Goal: Transaction & Acquisition: Purchase product/service

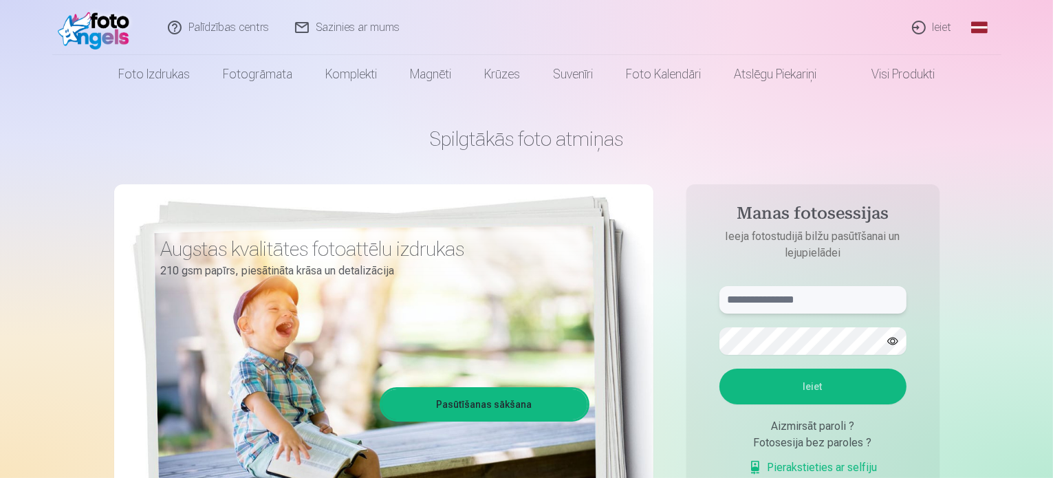
click at [832, 298] on input "text" at bounding box center [812, 300] width 187 height 28
click at [832, 299] on input "text" at bounding box center [812, 300] width 187 height 28
click at [831, 299] on input "text" at bounding box center [812, 300] width 187 height 28
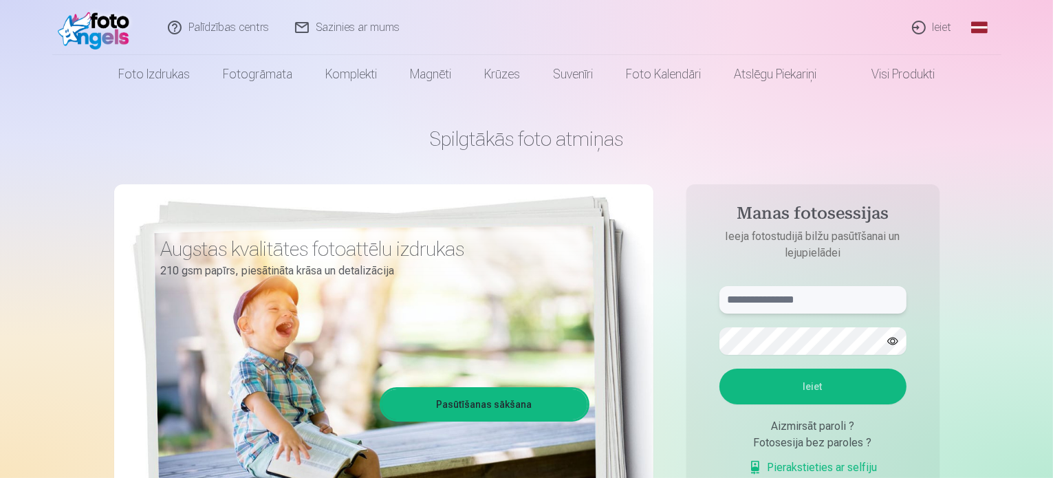
click at [831, 299] on input "text" at bounding box center [812, 300] width 187 height 28
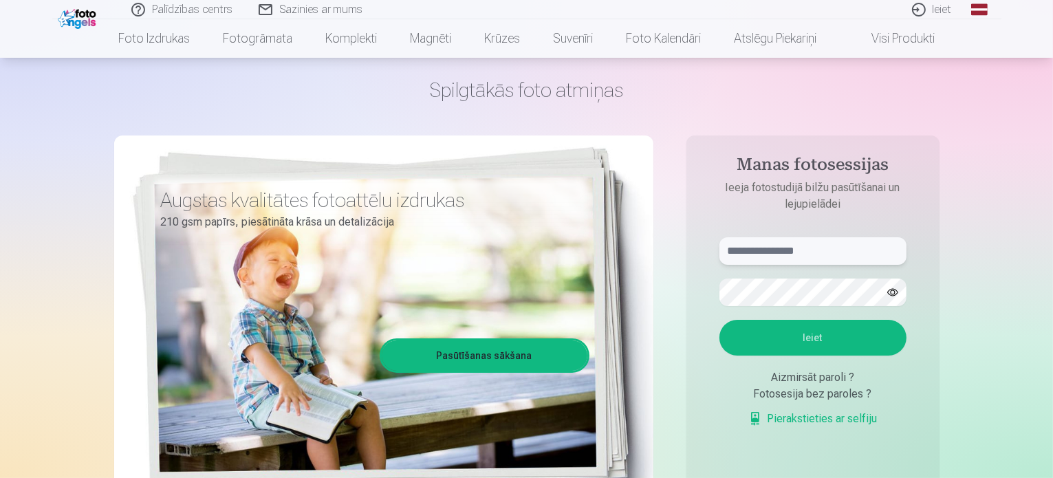
scroll to position [69, 0]
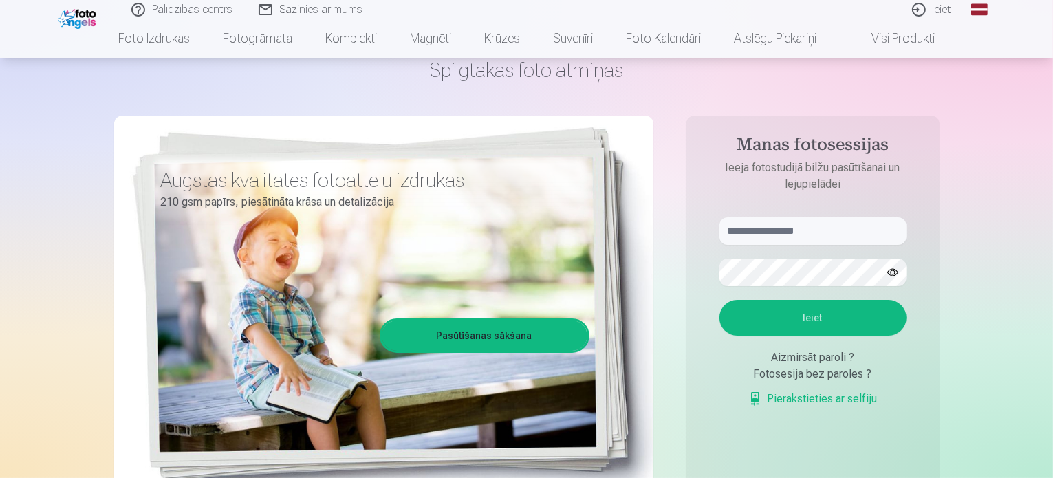
click at [832, 395] on link "Pierakstieties ar selfiju" at bounding box center [812, 399] width 129 height 17
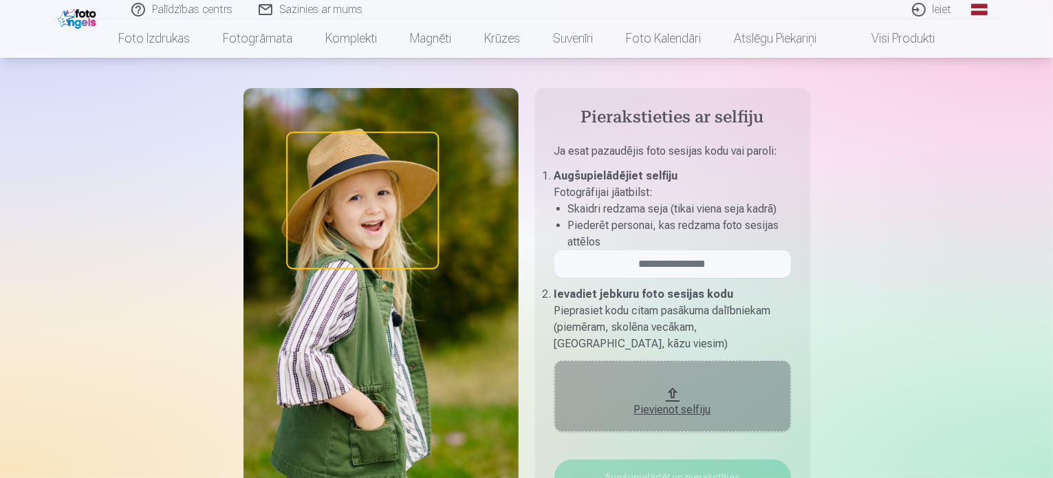
scroll to position [69, 0]
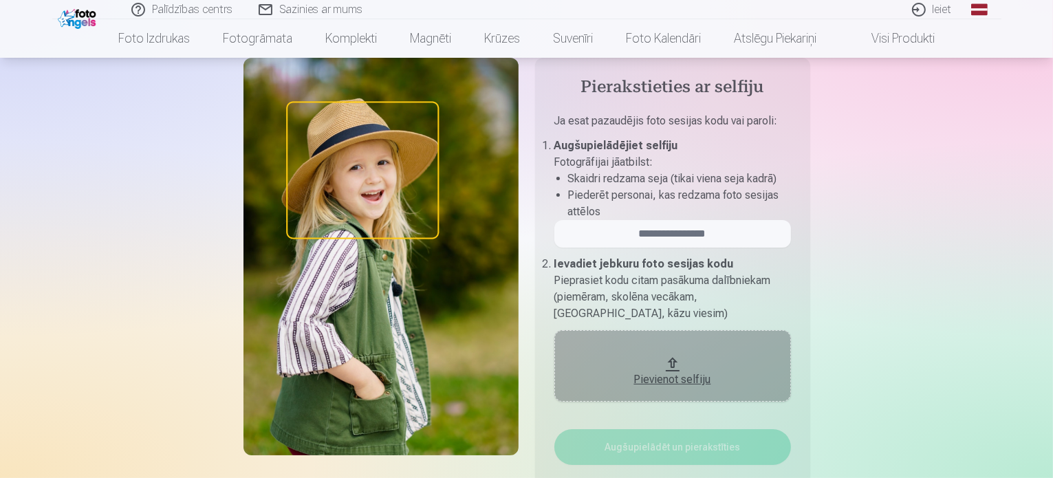
click at [648, 363] on div "Pievienot selfiju" at bounding box center [672, 375] width 209 height 25
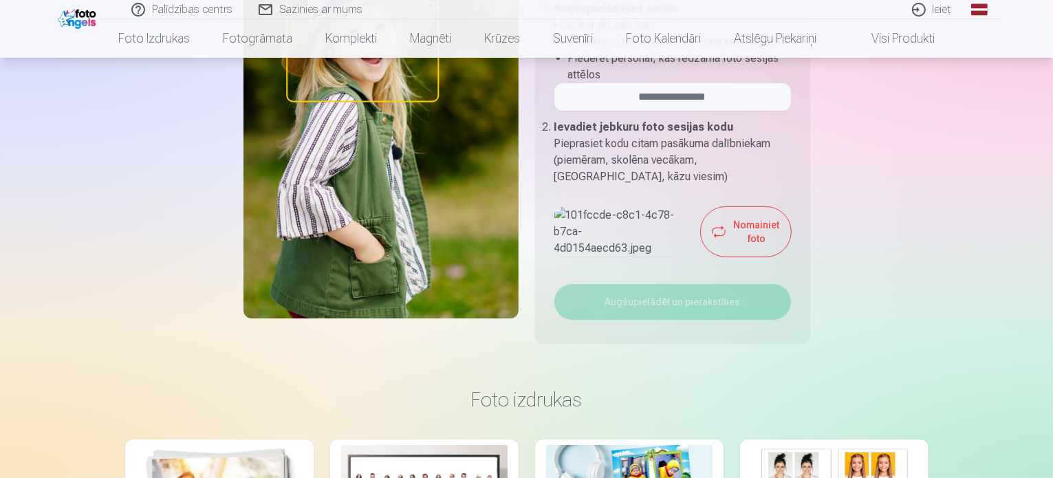
scroll to position [206, 0]
click at [718, 256] on button "Nomainiet foto" at bounding box center [746, 231] width 90 height 50
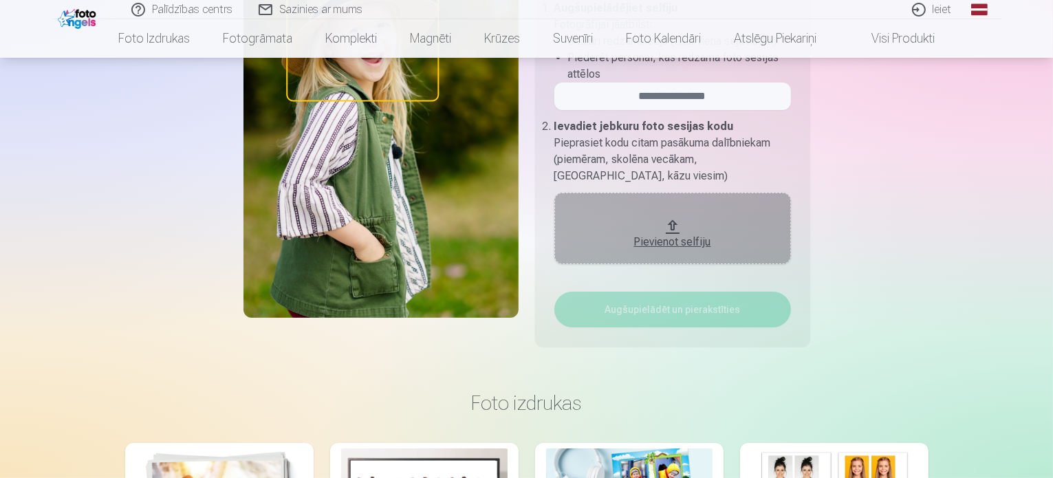
click at [674, 219] on button "Pievienot selfiju" at bounding box center [672, 229] width 237 height 72
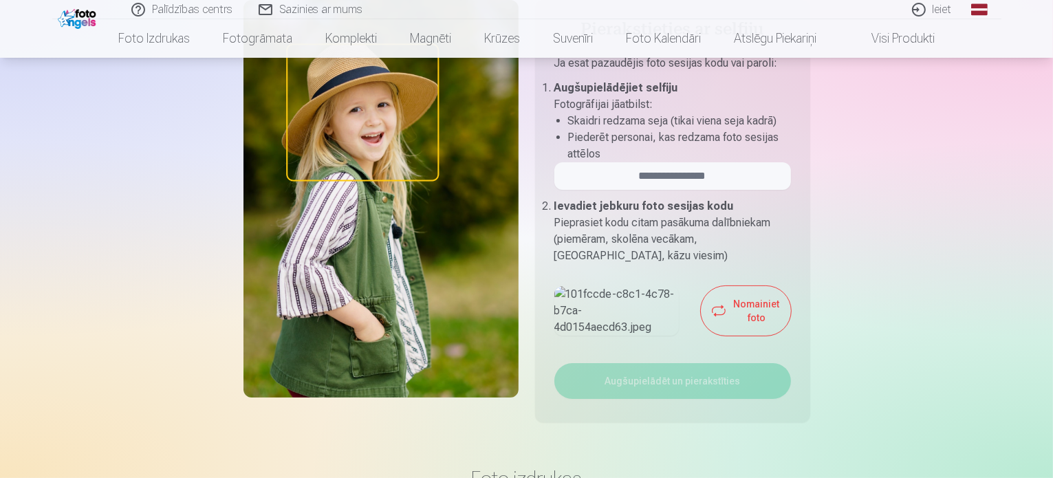
scroll to position [69, 0]
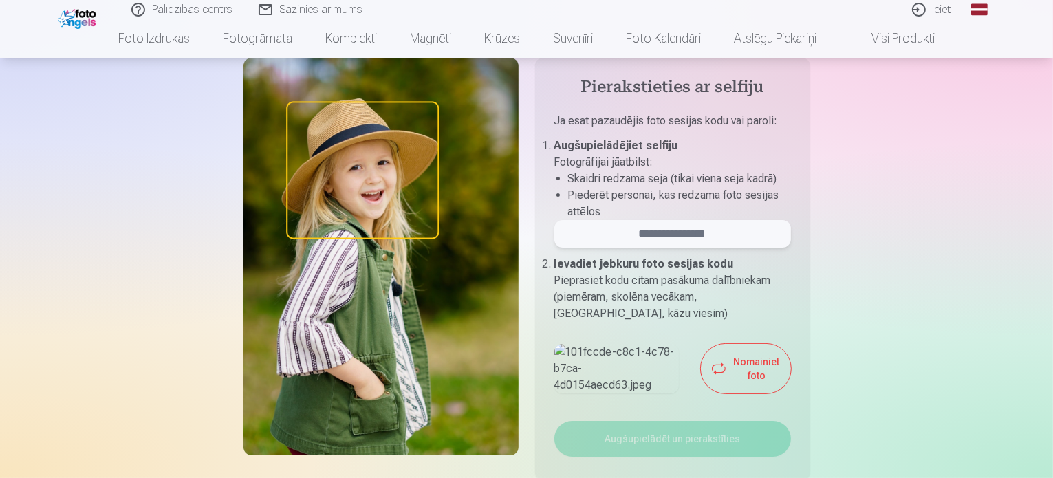
click at [700, 245] on input "email" at bounding box center [672, 234] width 237 height 28
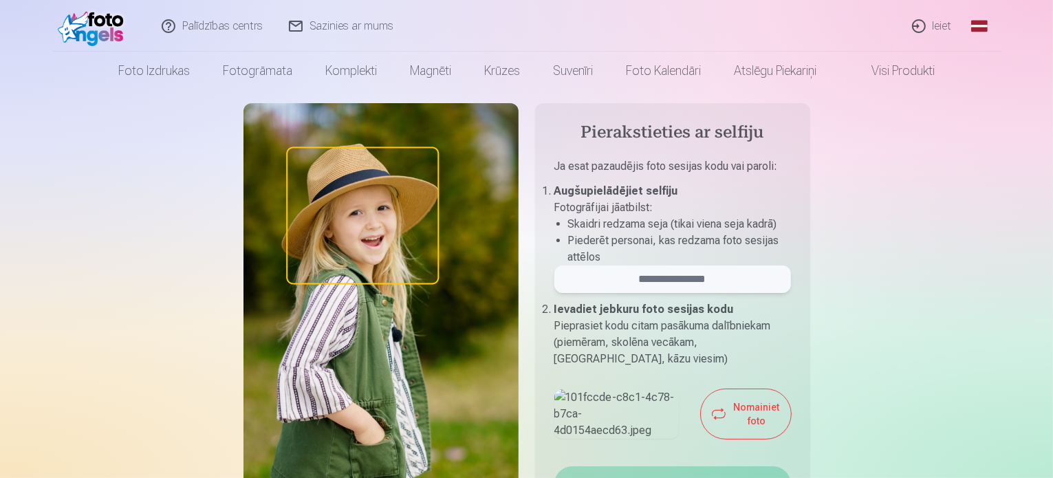
scroll to position [0, 0]
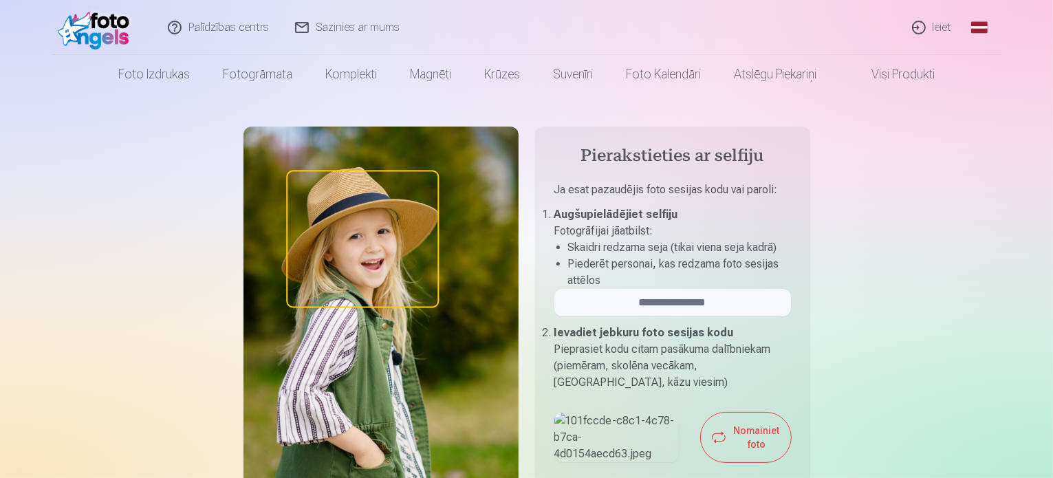
click at [85, 32] on img at bounding box center [97, 28] width 79 height 44
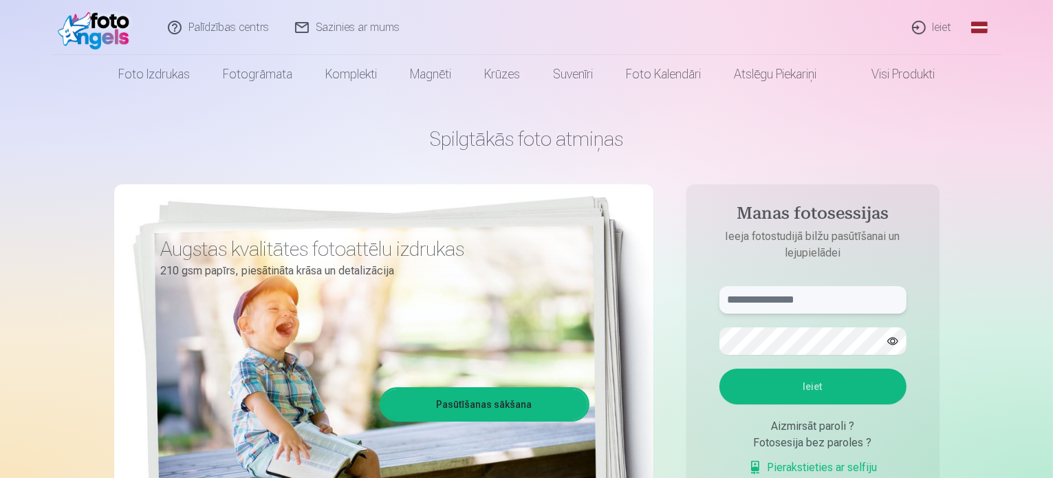
click at [836, 302] on input "text" at bounding box center [812, 300] width 187 height 28
type input "**********"
click at [719, 369] on button "Ieiet" at bounding box center [812, 387] width 187 height 36
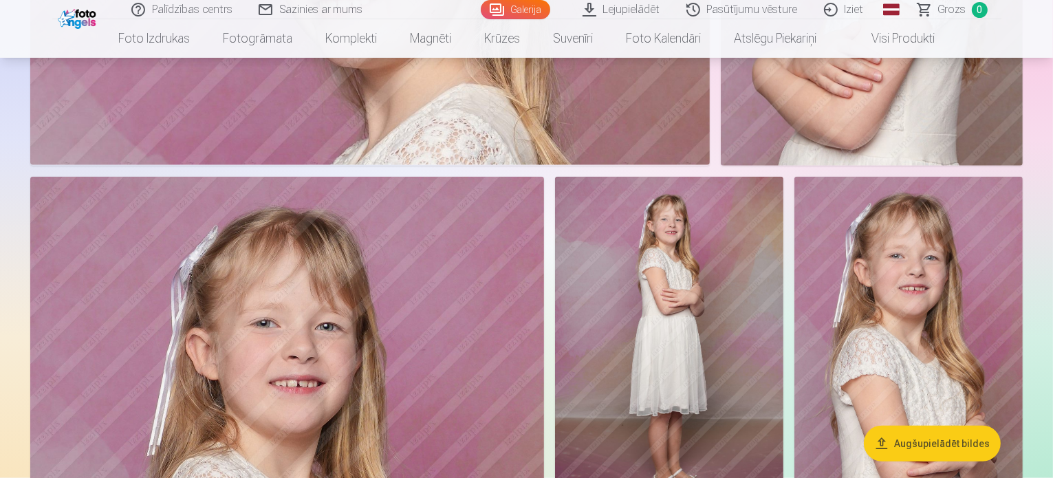
scroll to position [1651, 0]
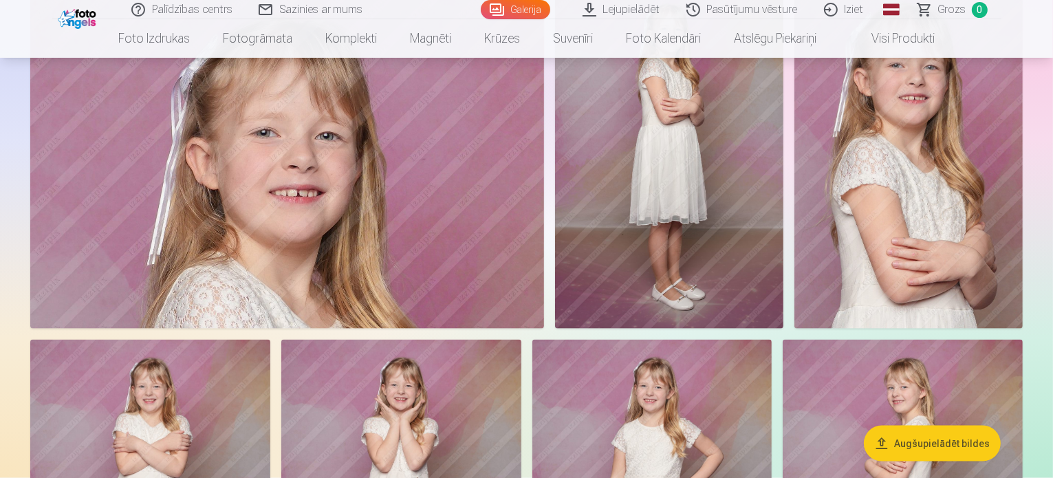
click at [915, 434] on button "Augšupielādēt bildes" at bounding box center [932, 444] width 137 height 36
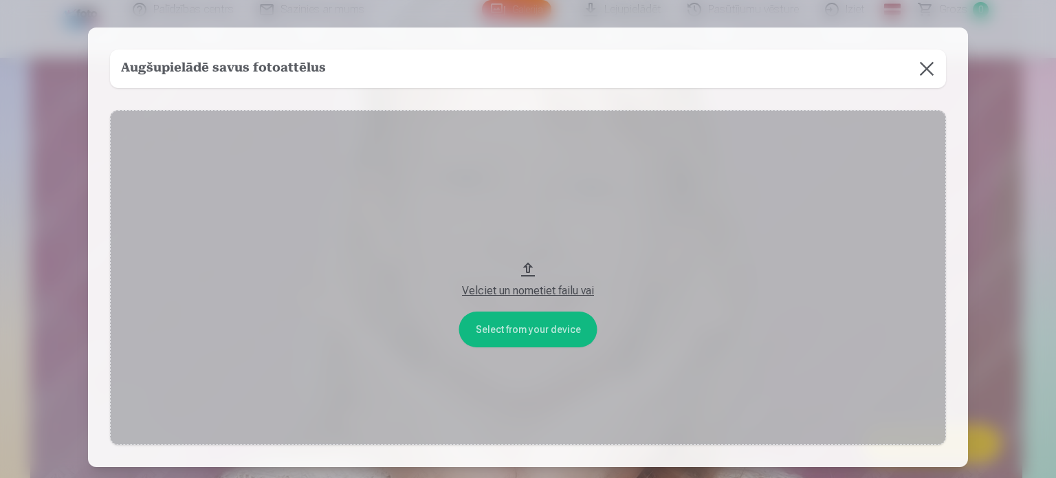
click at [924, 65] on button at bounding box center [927, 69] width 39 height 39
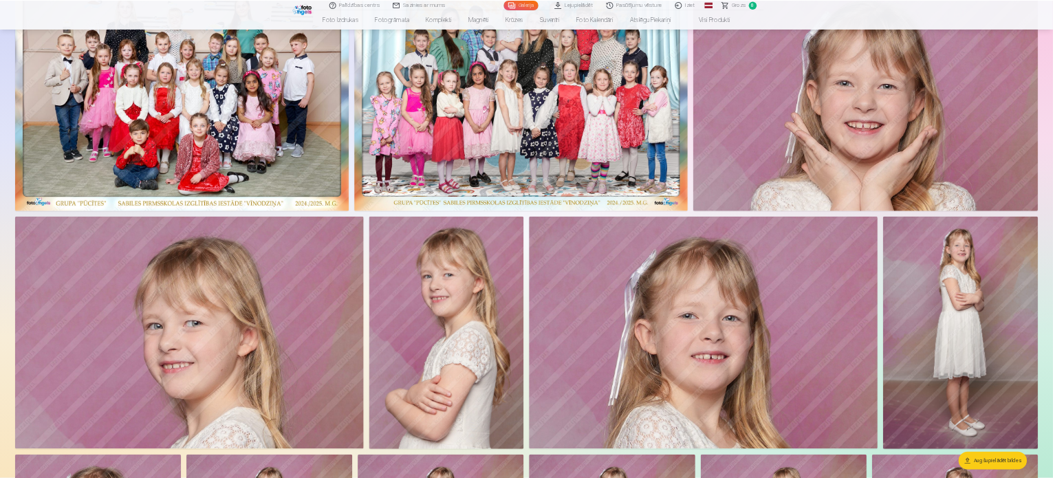
scroll to position [0, 0]
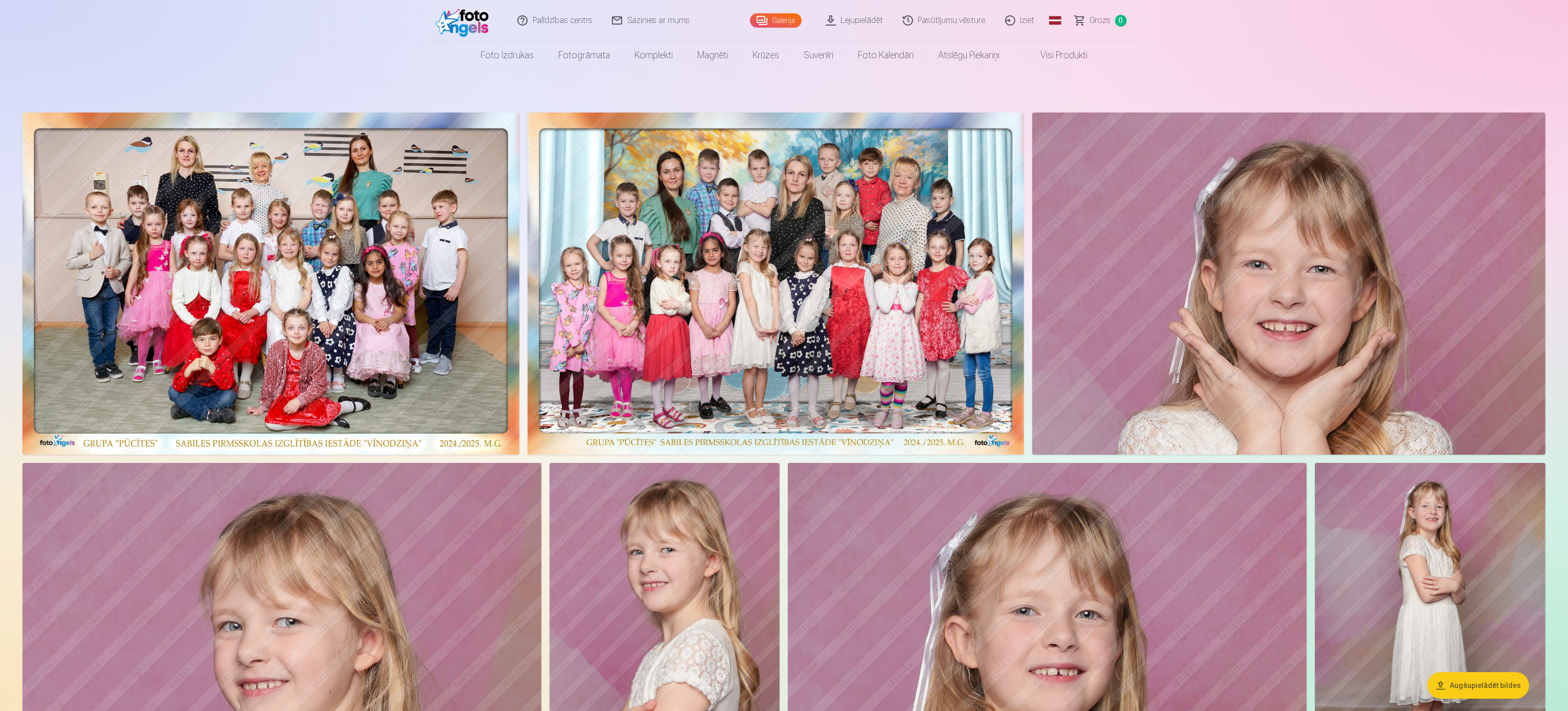
click at [438, 281] on img at bounding box center [271, 283] width 497 height 342
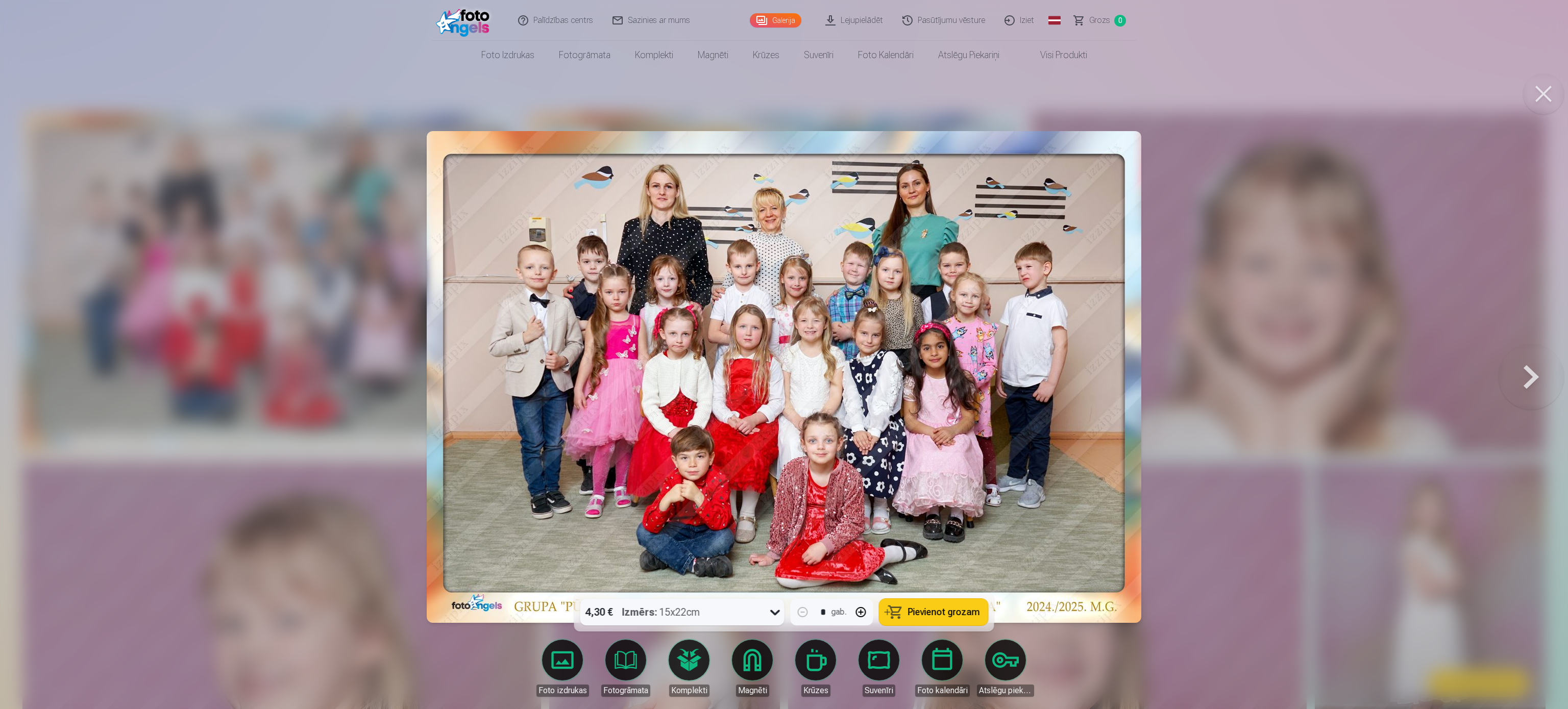
click at [781, 354] on button at bounding box center [1531, 377] width 65 height 411
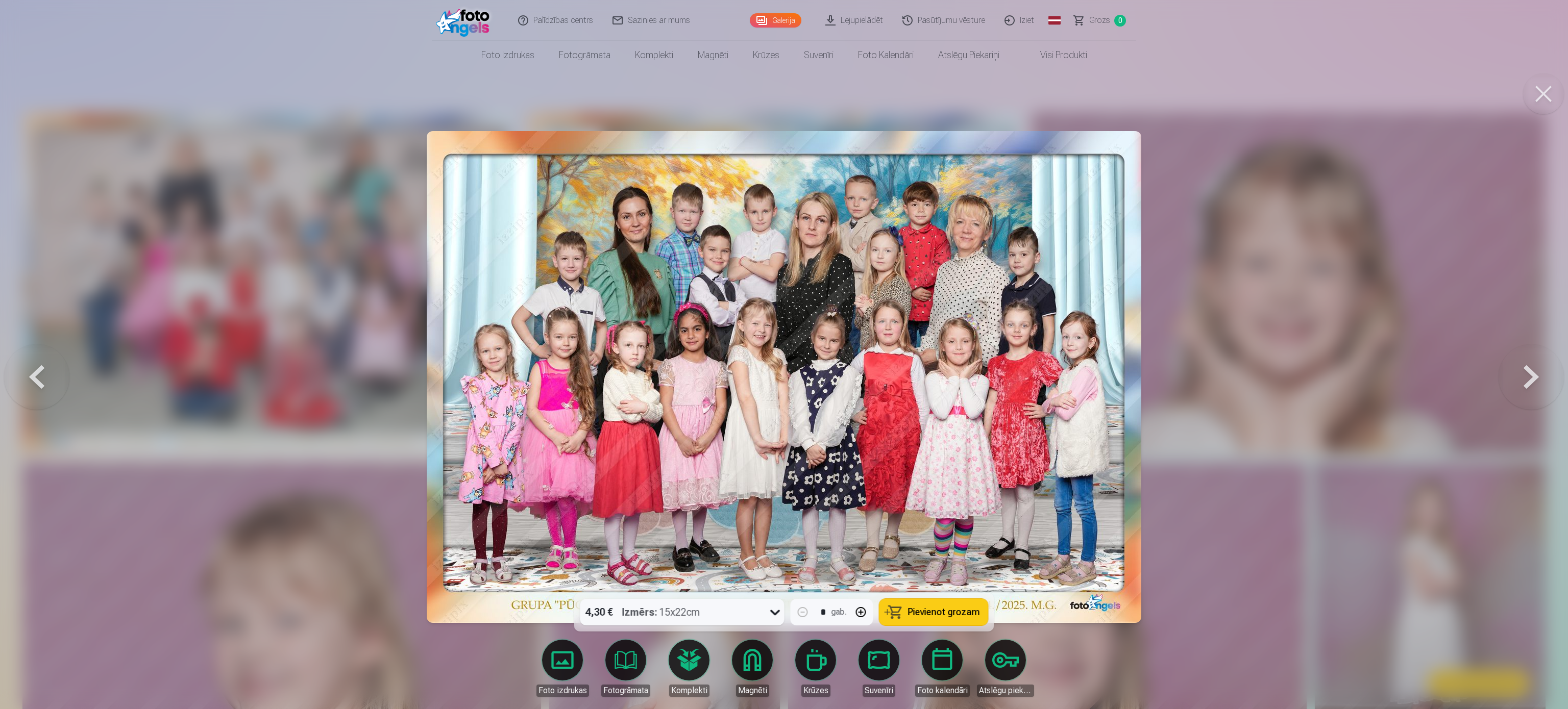
click at [781, 90] on button at bounding box center [1543, 93] width 41 height 41
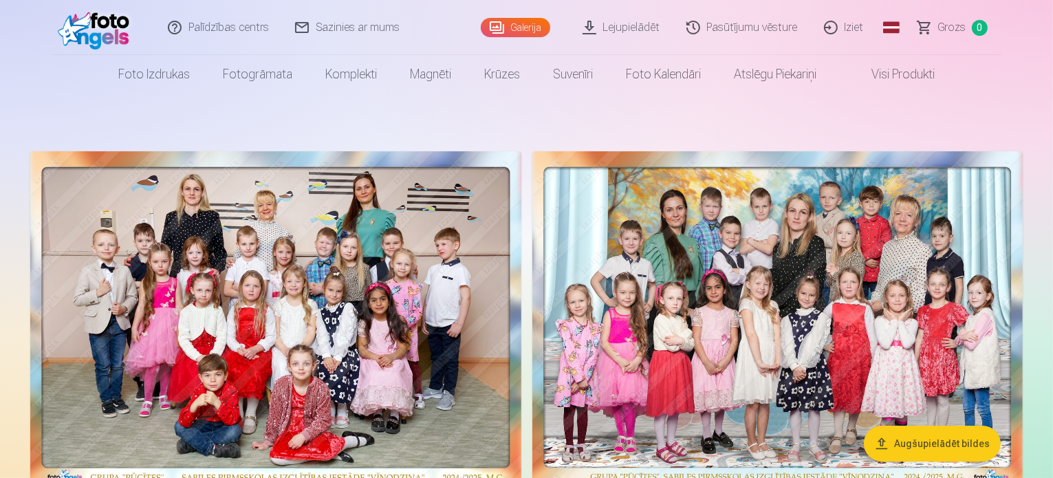
click at [969, 82] on nav "Foto izdrukas Augstas kvalitātes fotoattēlu izdrukas 210 gsm papīrs, piesātināt…" at bounding box center [526, 74] width 1053 height 39
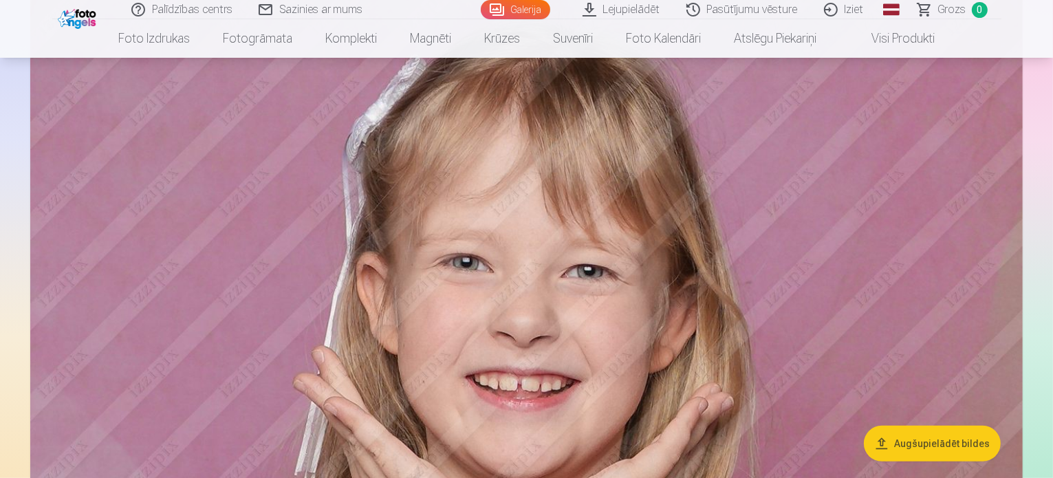
scroll to position [413, 0]
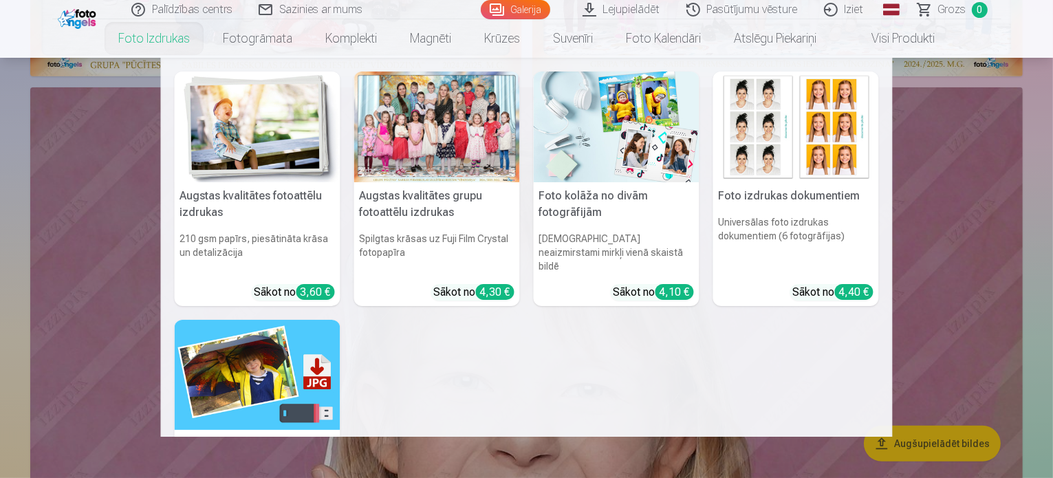
click at [164, 47] on link "Foto izdrukas" at bounding box center [154, 38] width 105 height 39
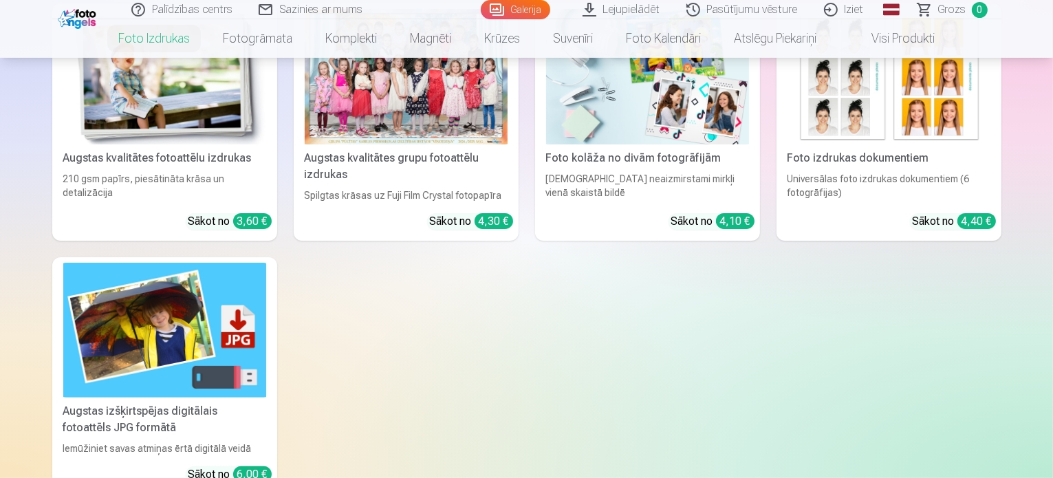
scroll to position [138, 0]
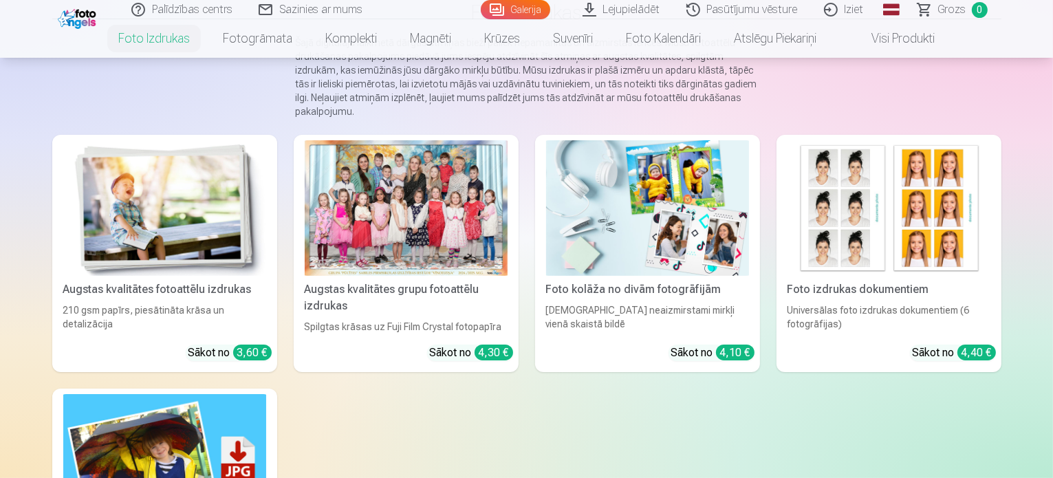
click at [417, 252] on div at bounding box center [406, 207] width 203 height 135
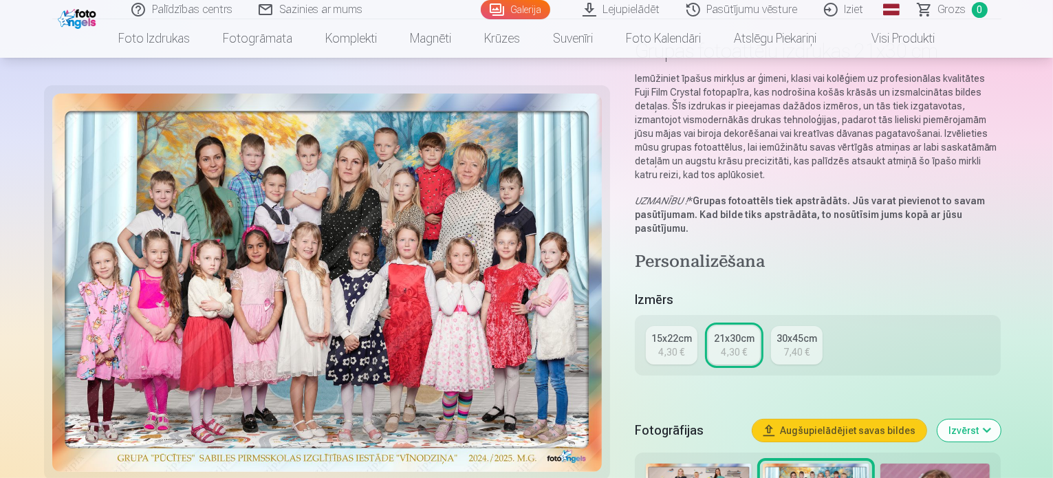
scroll to position [138, 0]
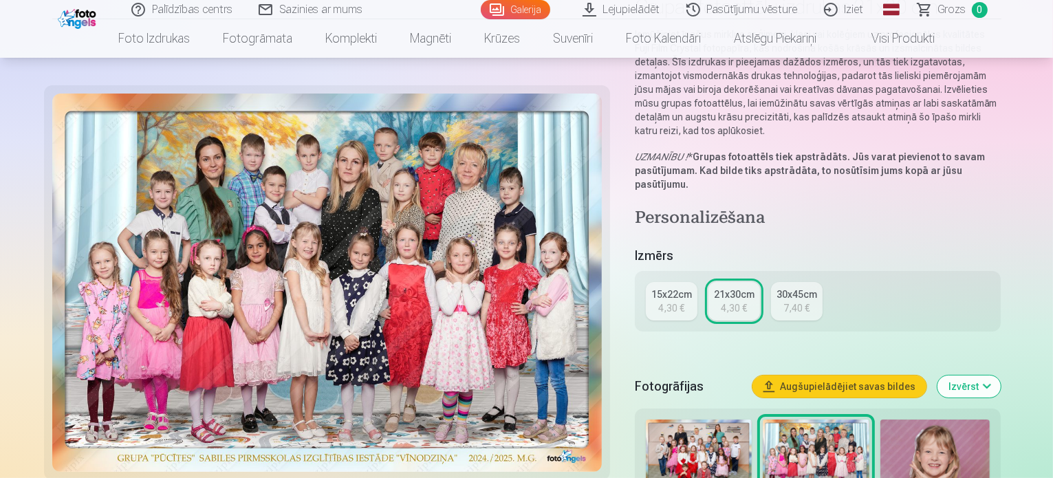
click at [746, 287] on div "21x30cm" at bounding box center [734, 294] width 41 height 14
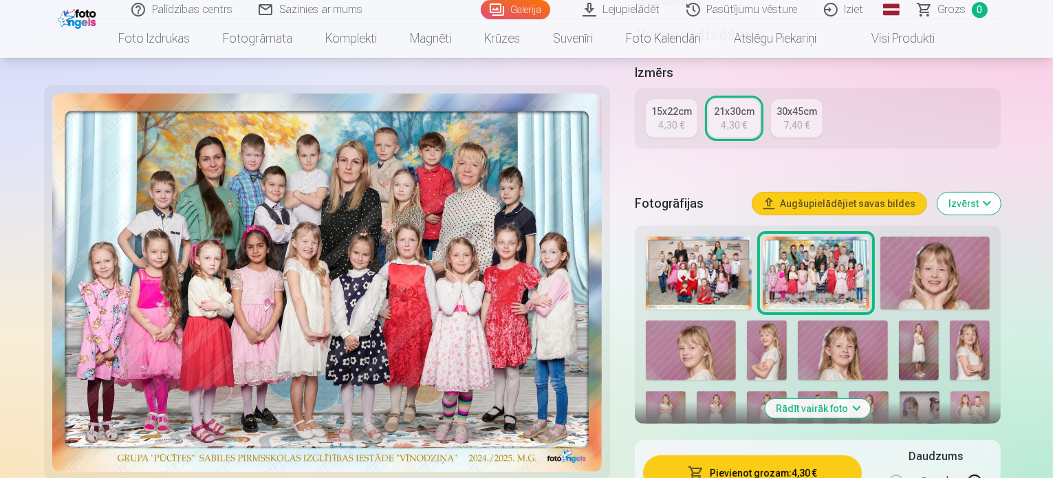
scroll to position [344, 0]
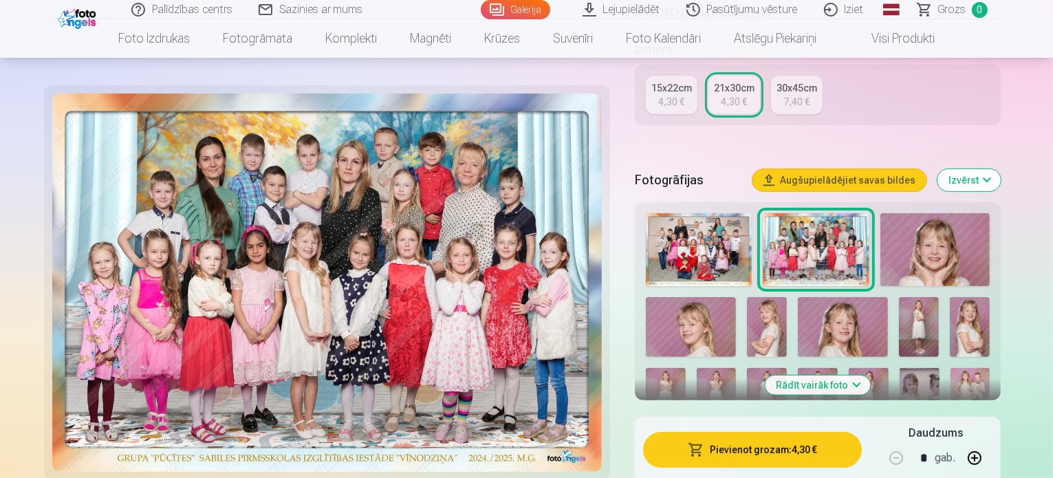
click at [718, 213] on img at bounding box center [699, 249] width 107 height 73
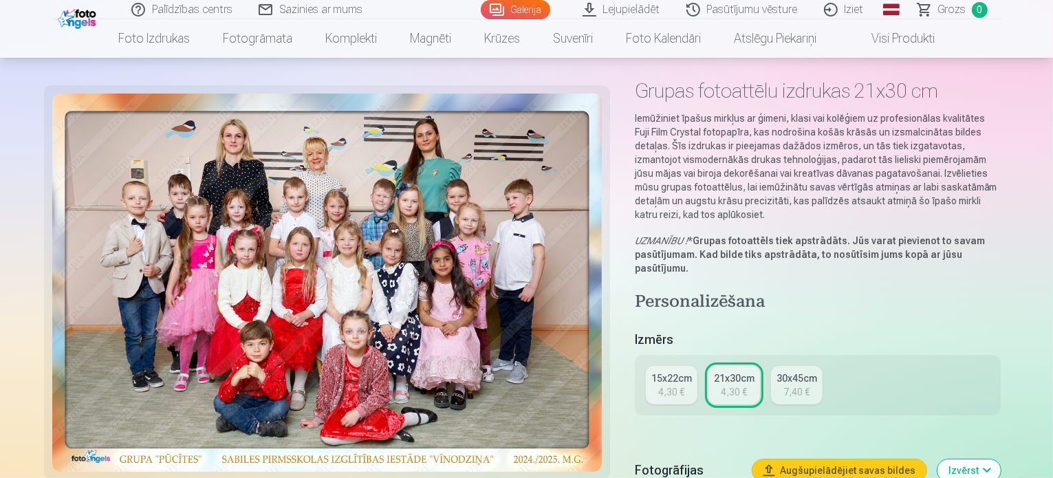
scroll to position [138, 0]
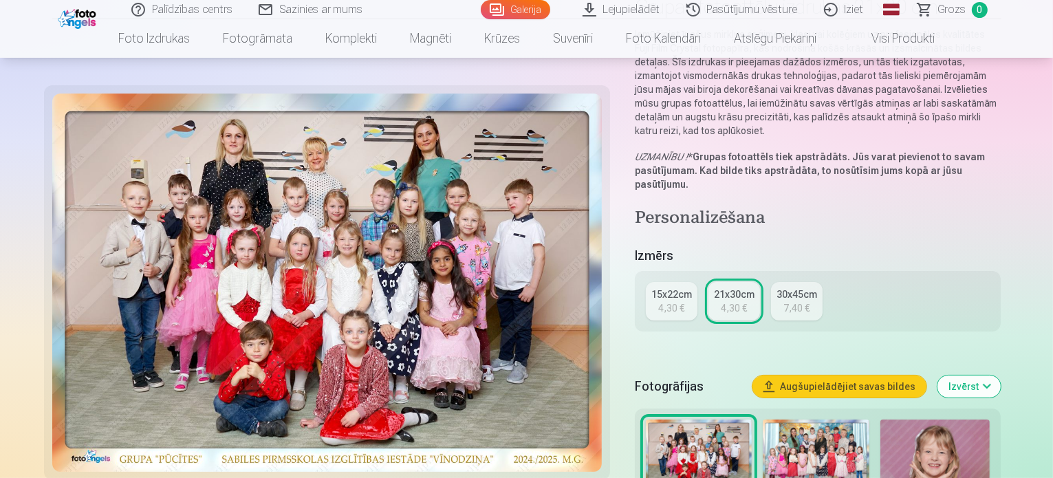
click at [816, 420] on img at bounding box center [816, 456] width 107 height 73
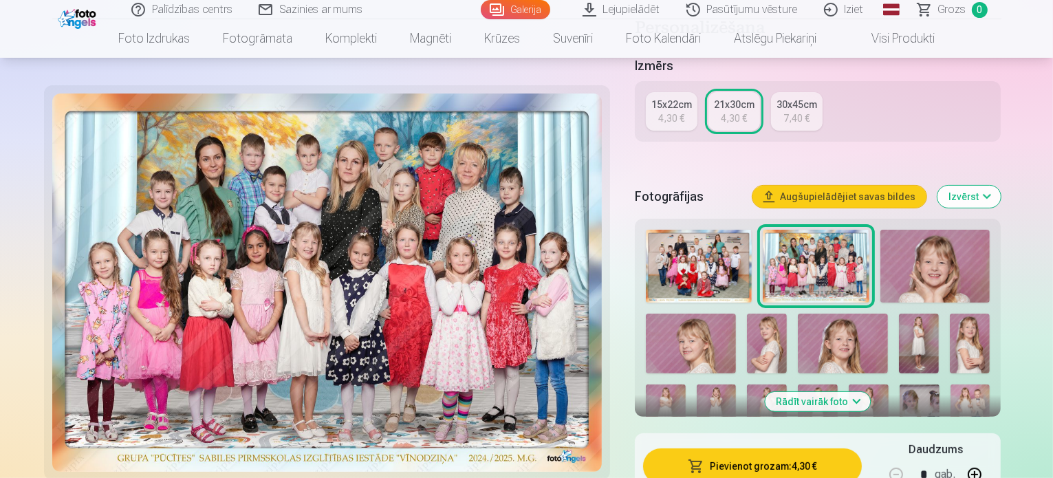
scroll to position [344, 0]
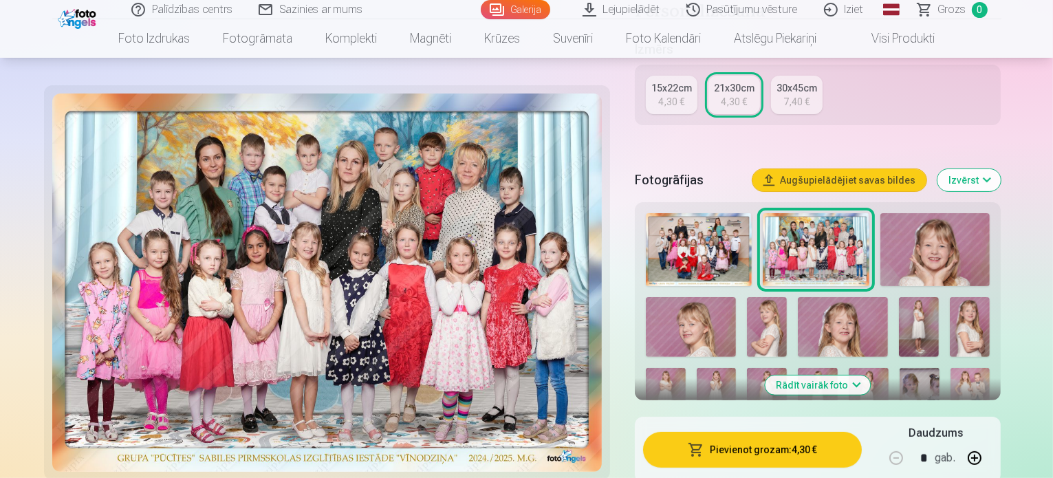
click at [812, 432] on button "Pievienot grozam : 4,30 €" at bounding box center [752, 450] width 219 height 36
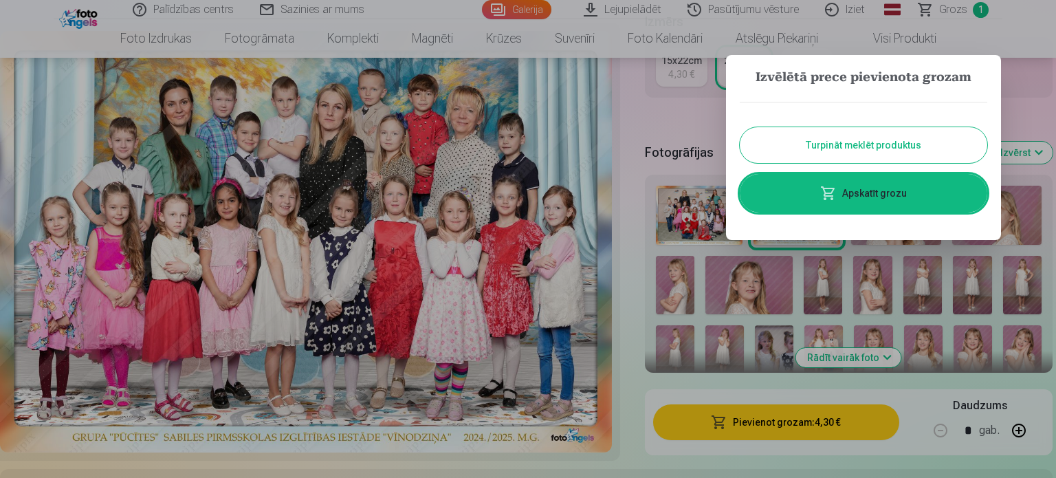
click at [867, 148] on button "Turpināt meklēt produktus" at bounding box center [864, 145] width 248 height 36
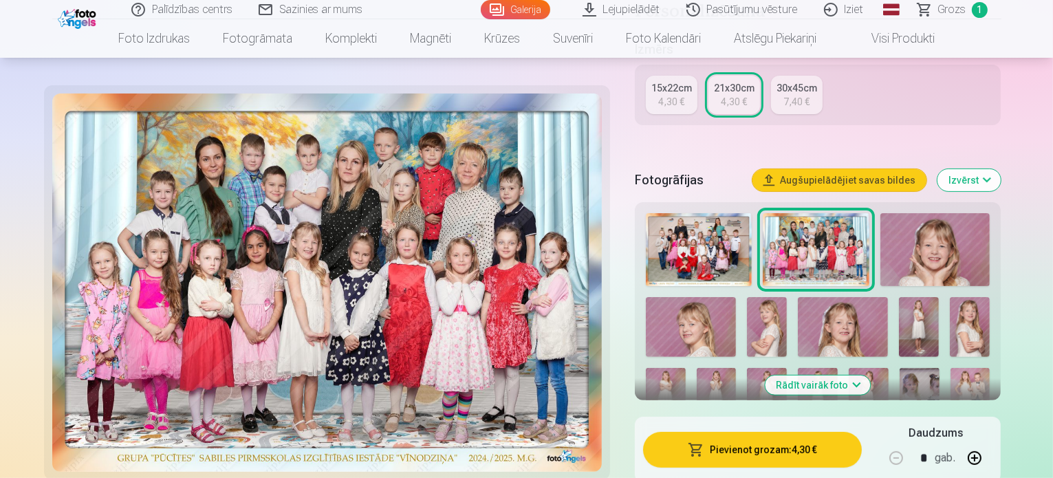
click at [880, 225] on img at bounding box center [935, 249] width 110 height 73
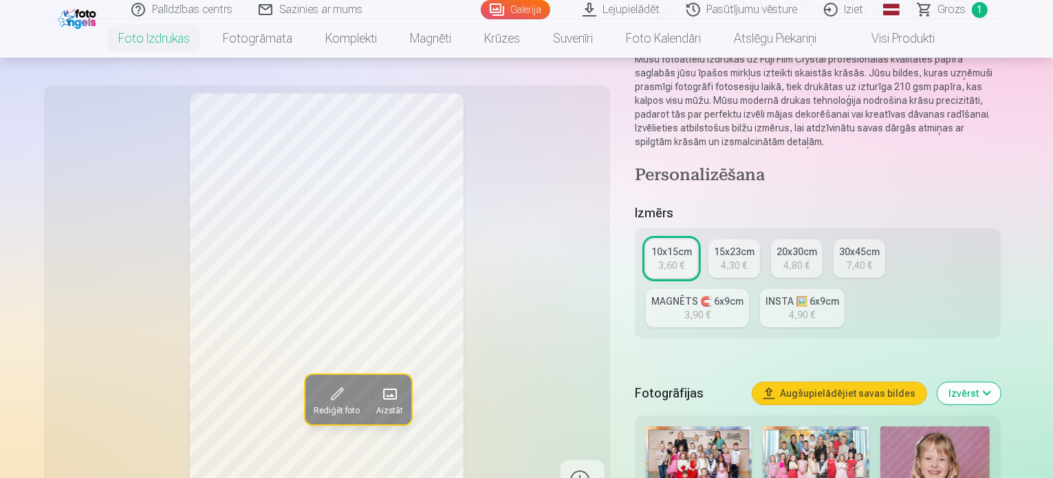
scroll to position [206, 0]
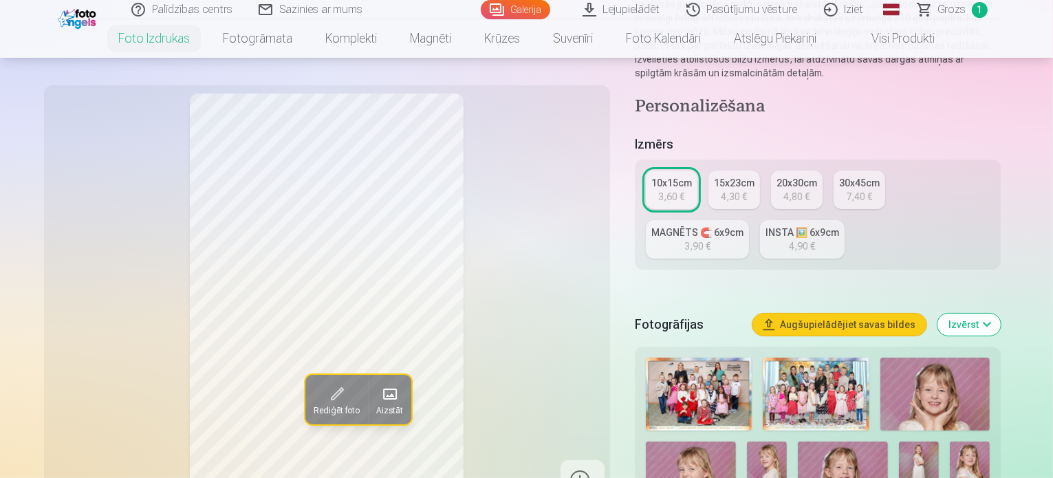
click at [904, 358] on img at bounding box center [935, 394] width 110 height 73
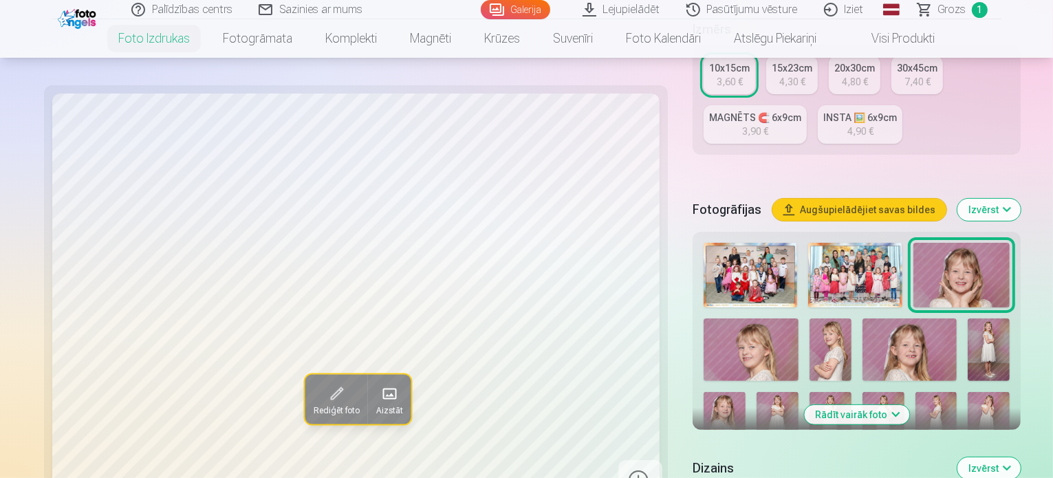
scroll to position [344, 0]
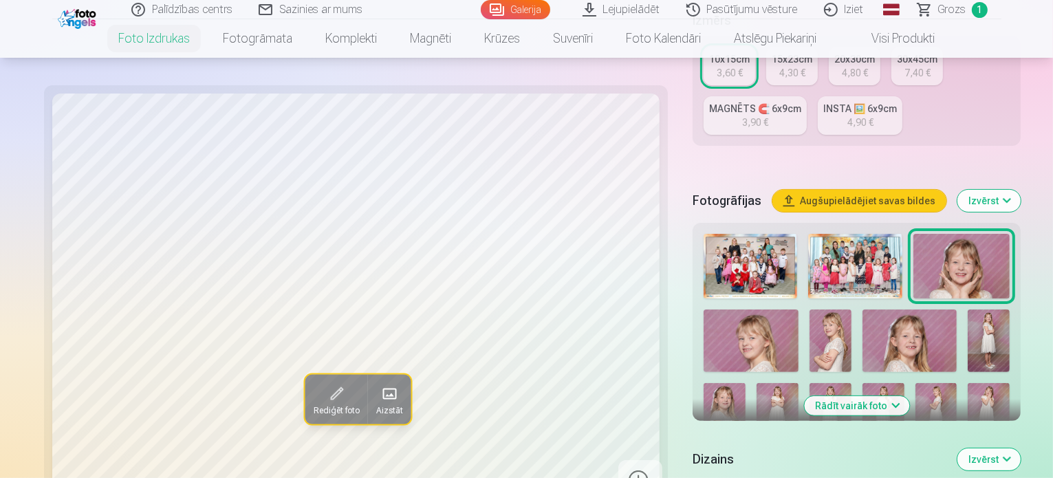
click at [798, 310] on img at bounding box center [751, 341] width 94 height 63
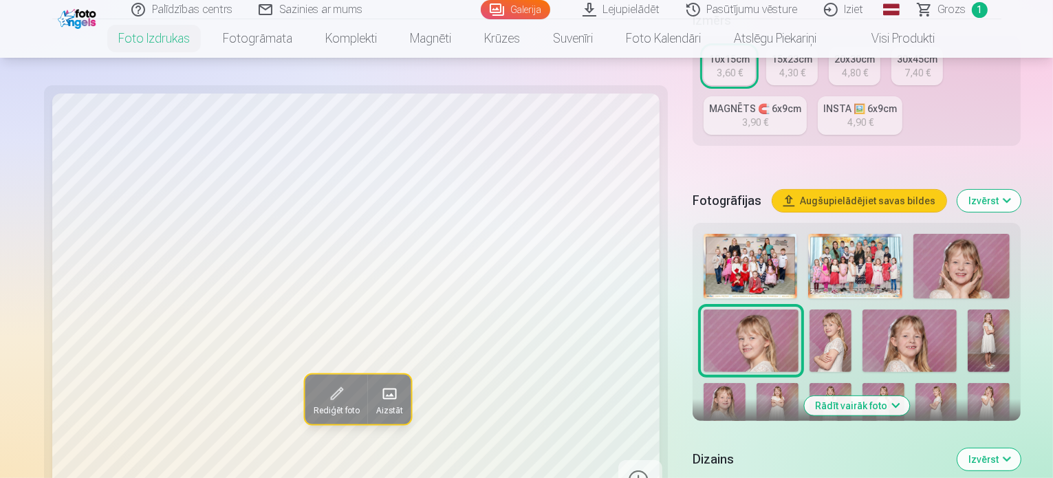
click at [810, 310] on img at bounding box center [831, 341] width 42 height 63
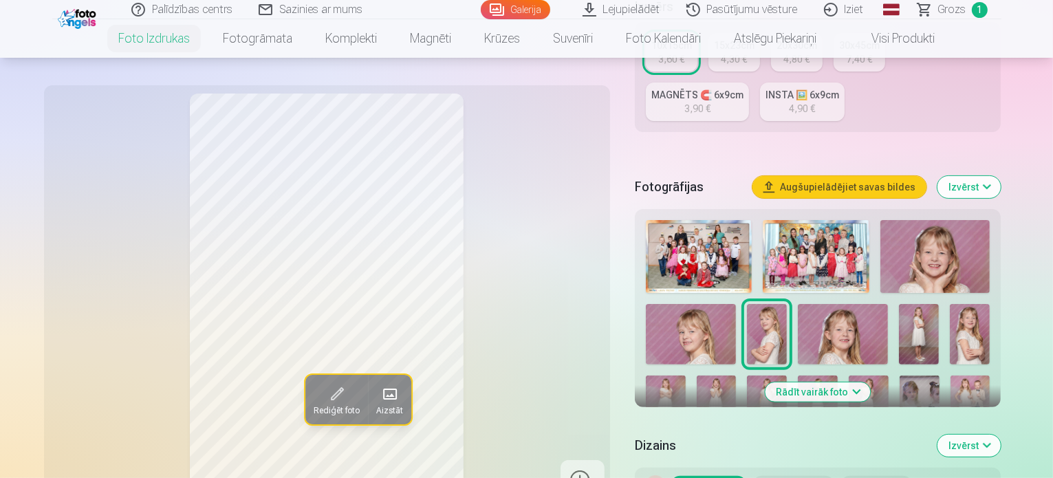
click at [798, 304] on img at bounding box center [843, 334] width 90 height 60
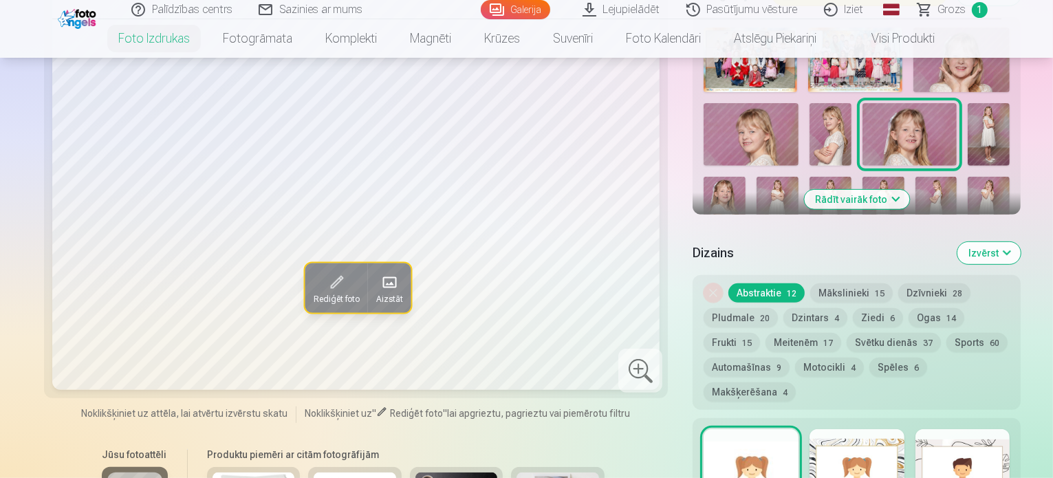
scroll to position [413, 0]
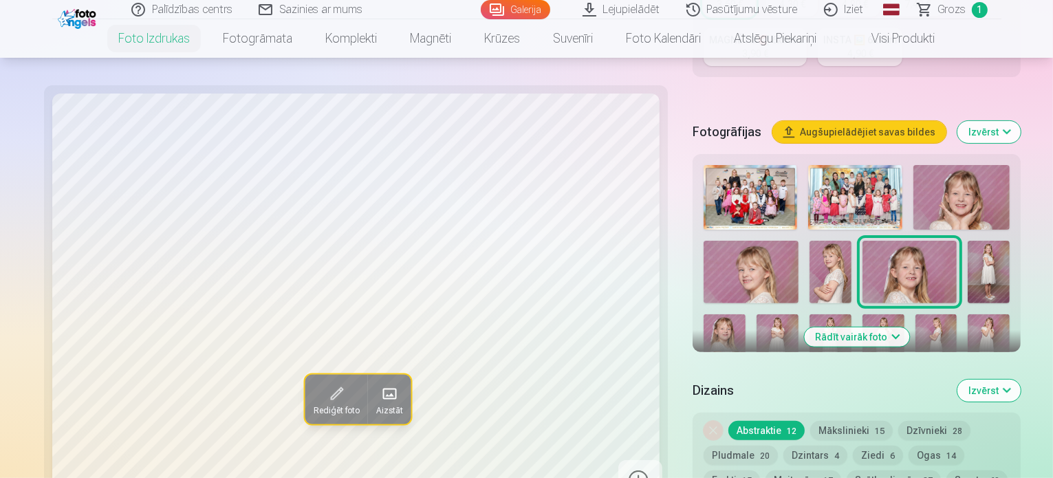
click at [968, 241] on img at bounding box center [989, 272] width 42 height 63
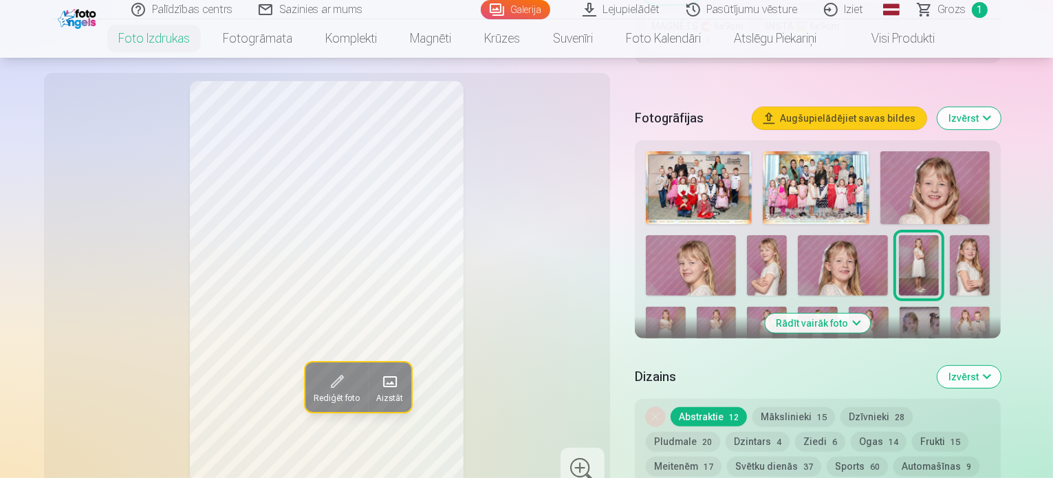
click at [950, 235] on img at bounding box center [970, 265] width 40 height 60
click at [686, 307] on img at bounding box center [666, 337] width 40 height 60
click at [737, 307] on img at bounding box center [717, 337] width 40 height 60
click at [787, 307] on img at bounding box center [767, 337] width 40 height 60
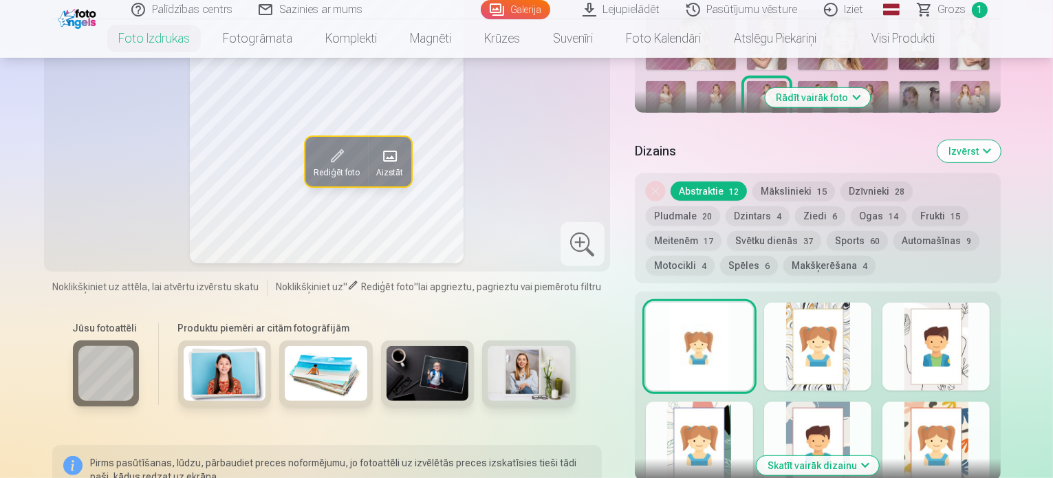
scroll to position [619, 0]
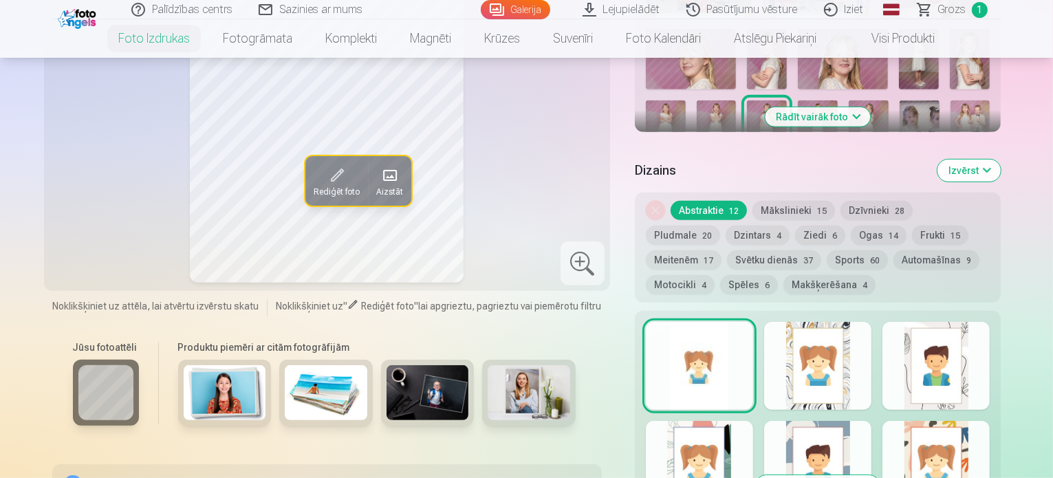
click at [864, 329] on div at bounding box center [817, 366] width 107 height 88
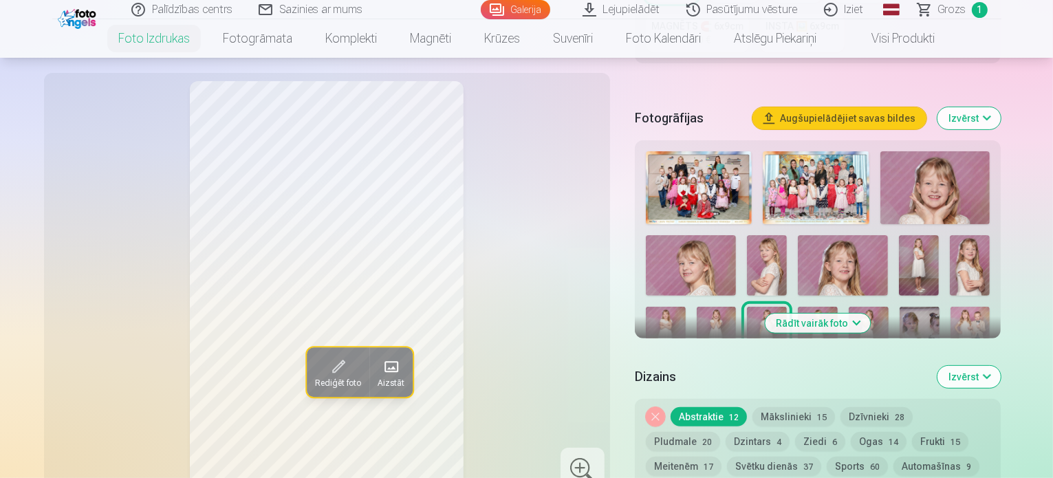
scroll to position [550, 0]
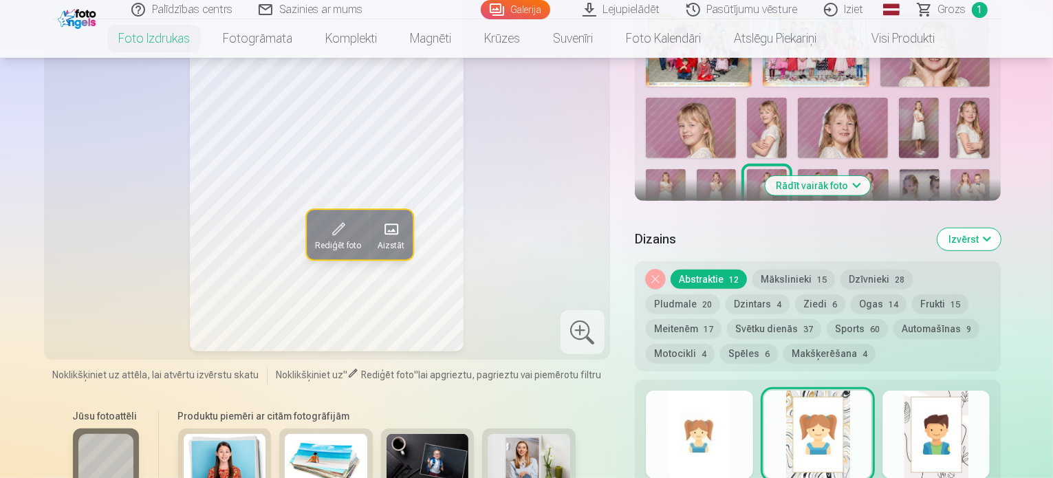
click at [966, 407] on div at bounding box center [935, 435] width 107 height 88
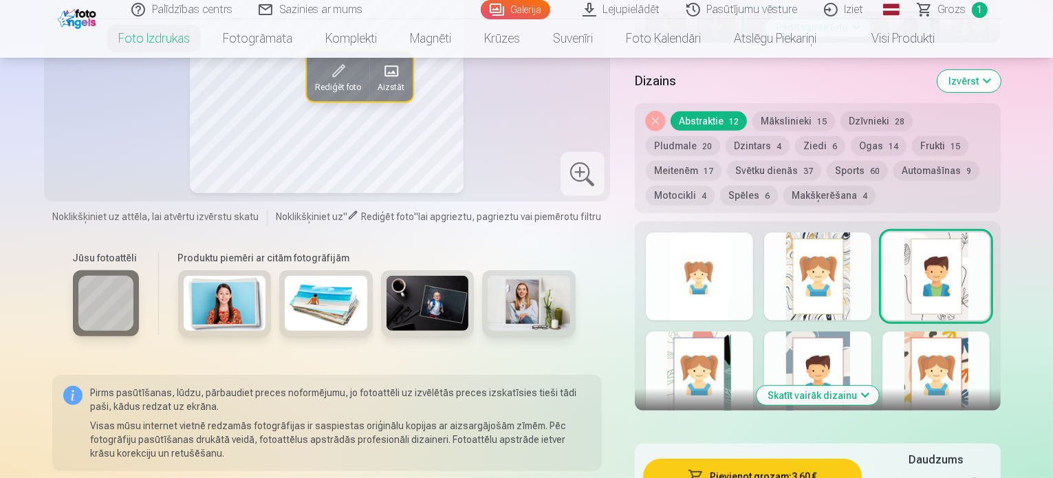
scroll to position [757, 0]
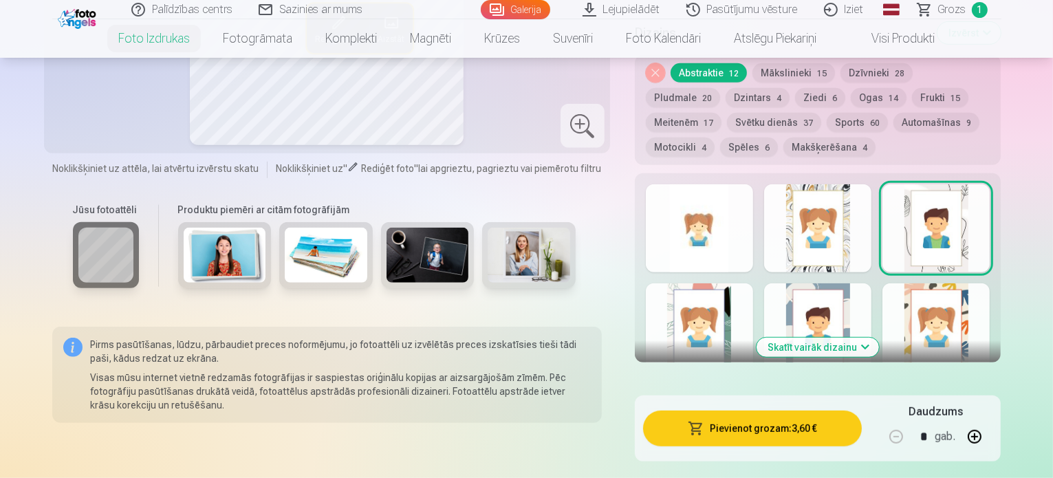
click at [715, 283] on div at bounding box center [699, 327] width 107 height 88
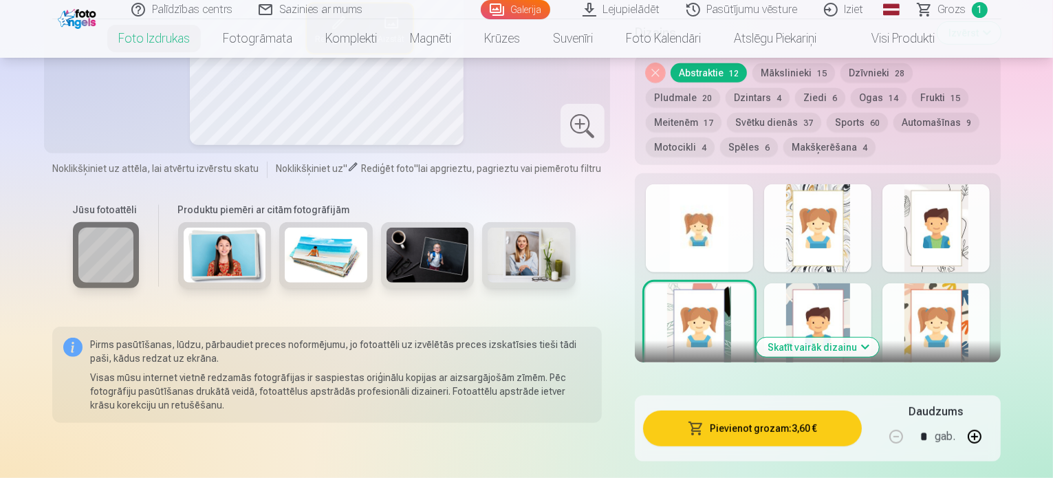
click at [712, 189] on div at bounding box center [699, 228] width 107 height 88
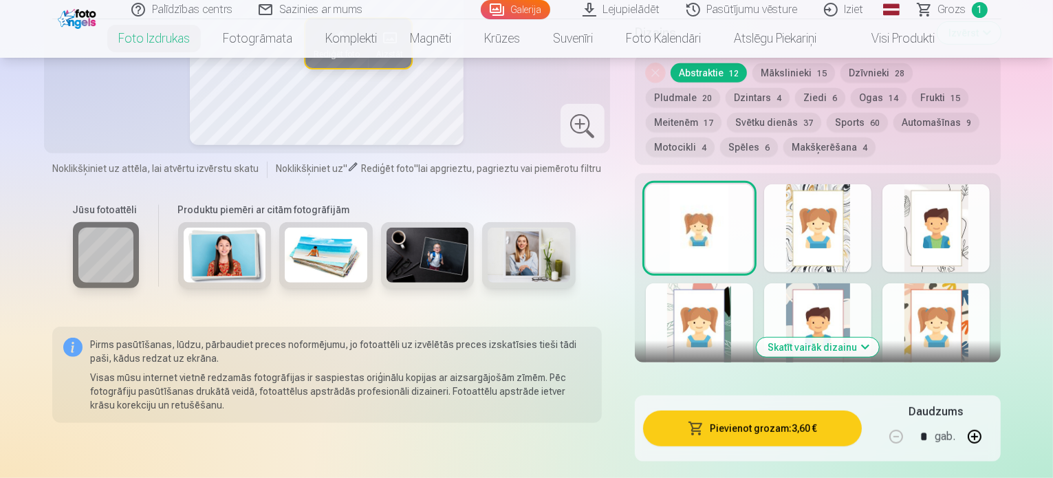
click at [841, 283] on div at bounding box center [817, 327] width 107 height 88
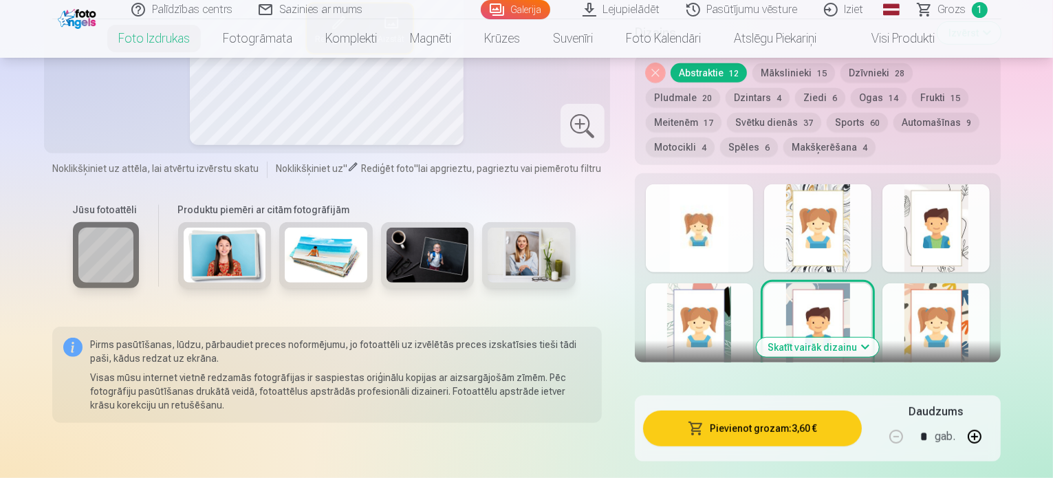
click at [990, 285] on div at bounding box center [935, 327] width 107 height 88
click at [877, 338] on button "Skatīt vairāk dizainu" at bounding box center [818, 347] width 122 height 19
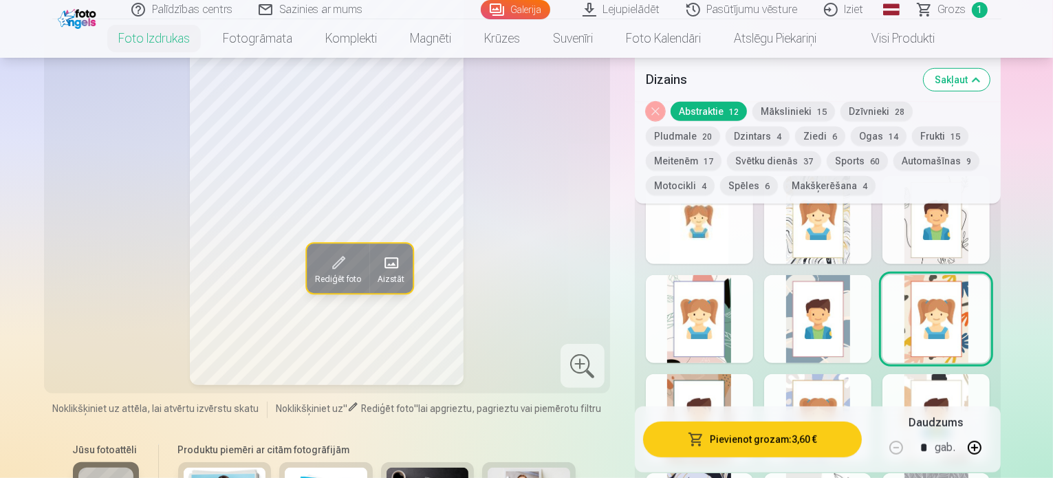
click at [990, 374] on div at bounding box center [935, 418] width 107 height 88
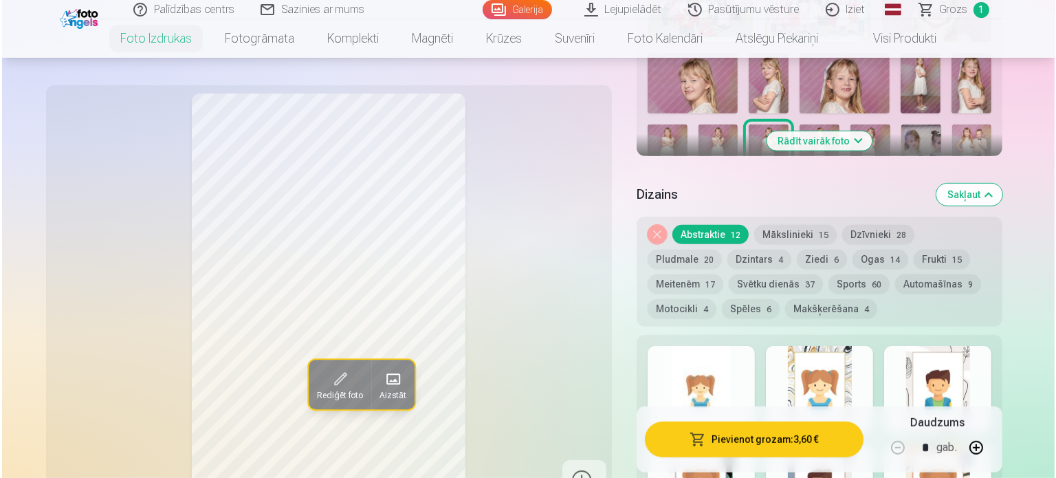
scroll to position [619, 0]
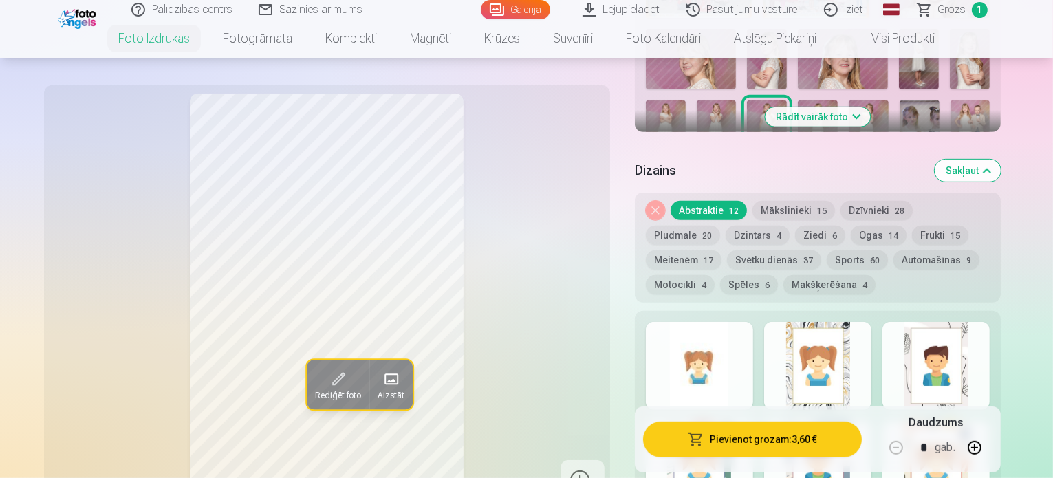
click at [802, 442] on button "Pievienot grozam : 3,60 €" at bounding box center [752, 440] width 219 height 36
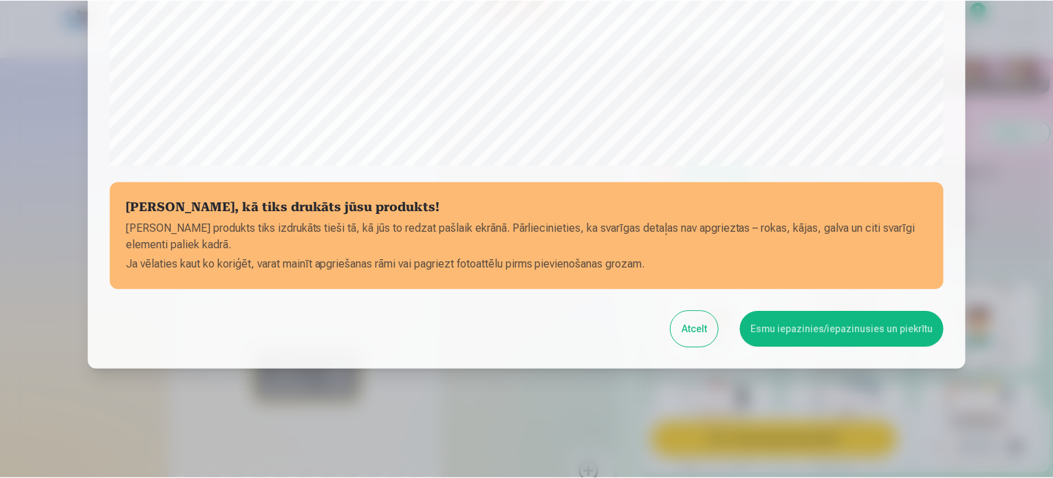
scroll to position [512, 0]
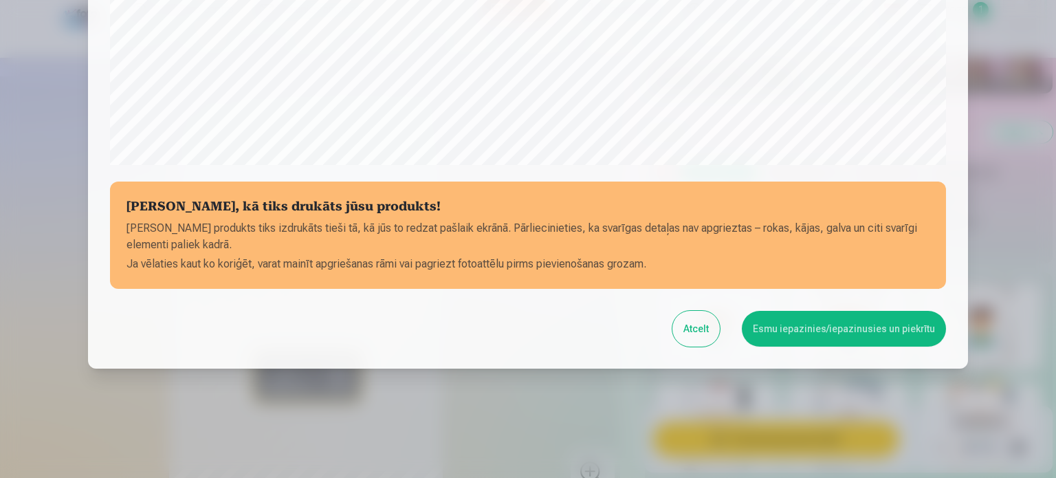
click at [780, 328] on button "Esmu iepazinies/iepazinusies un piekrītu" at bounding box center [844, 329] width 204 height 36
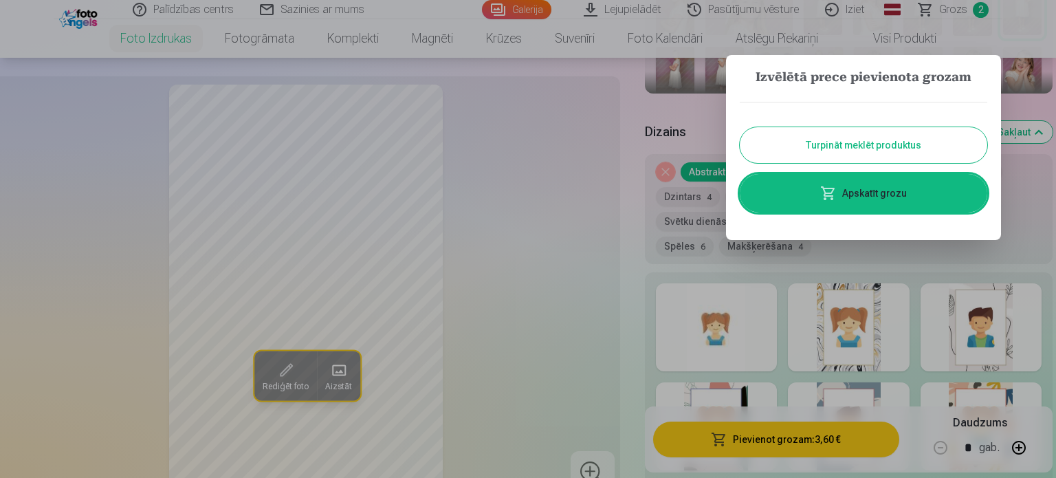
click at [785, 148] on button "Turpināt meklēt produktus" at bounding box center [864, 145] width 248 height 36
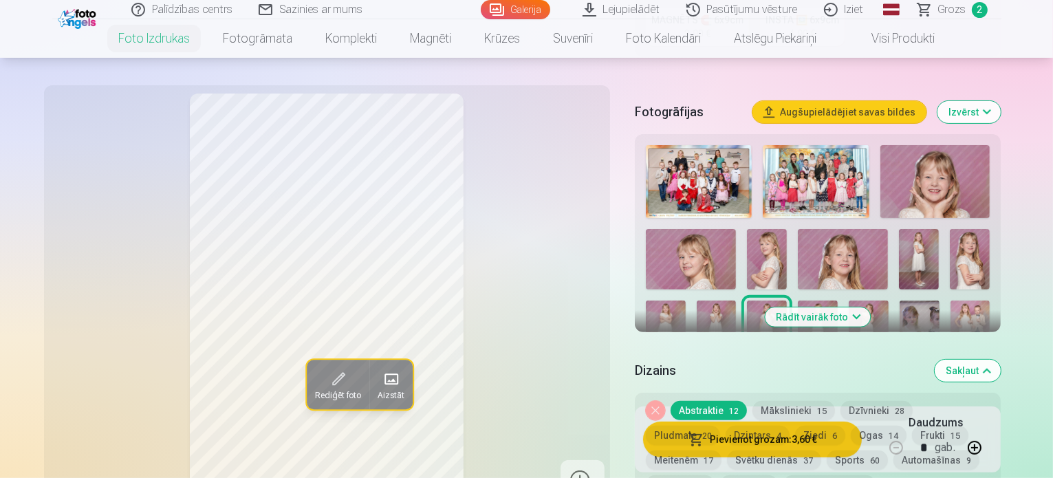
scroll to position [413, 0]
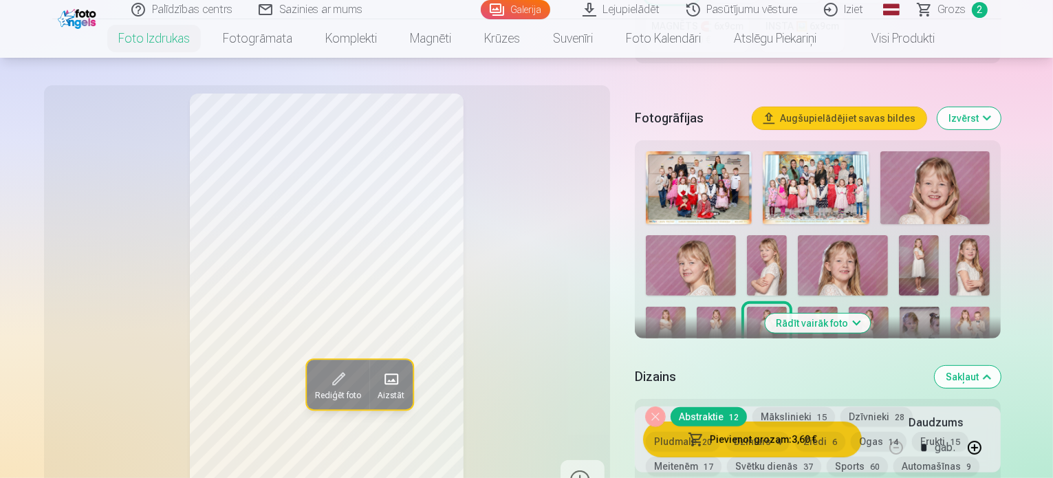
click at [798, 307] on img at bounding box center [818, 337] width 40 height 60
click at [849, 307] on img at bounding box center [869, 337] width 40 height 60
click at [900, 307] on img at bounding box center [920, 337] width 40 height 60
click at [951, 307] on img at bounding box center [971, 337] width 40 height 60
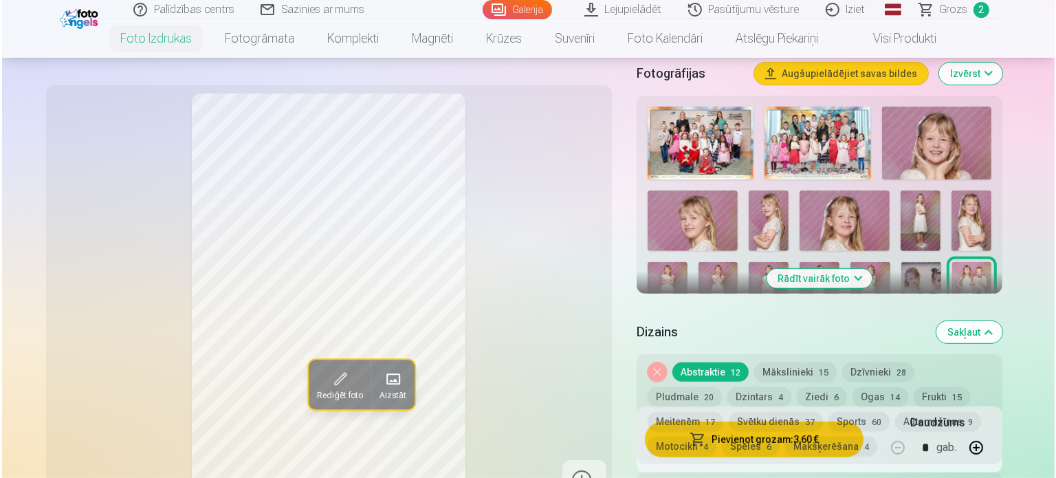
scroll to position [550, 0]
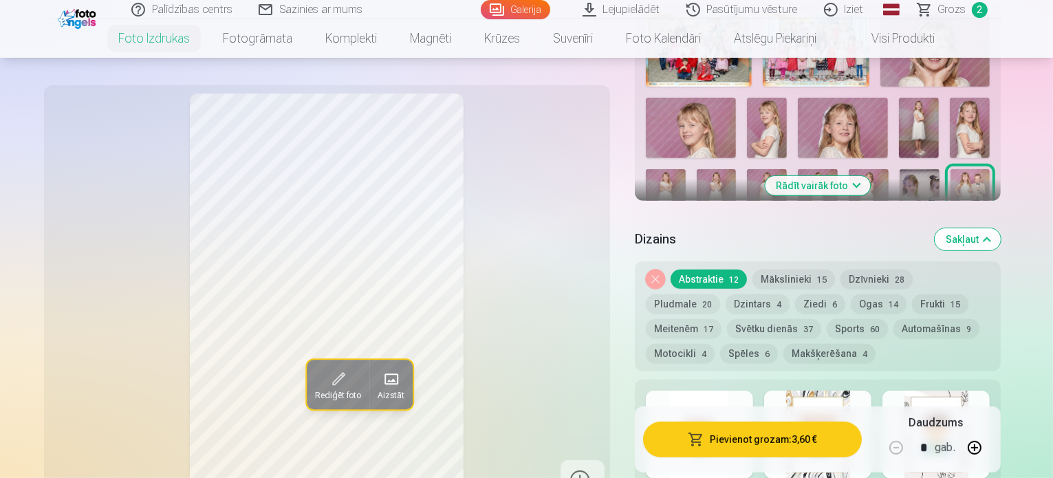
click at [845, 448] on button "Pievienot grozam : 3,60 €" at bounding box center [752, 440] width 219 height 36
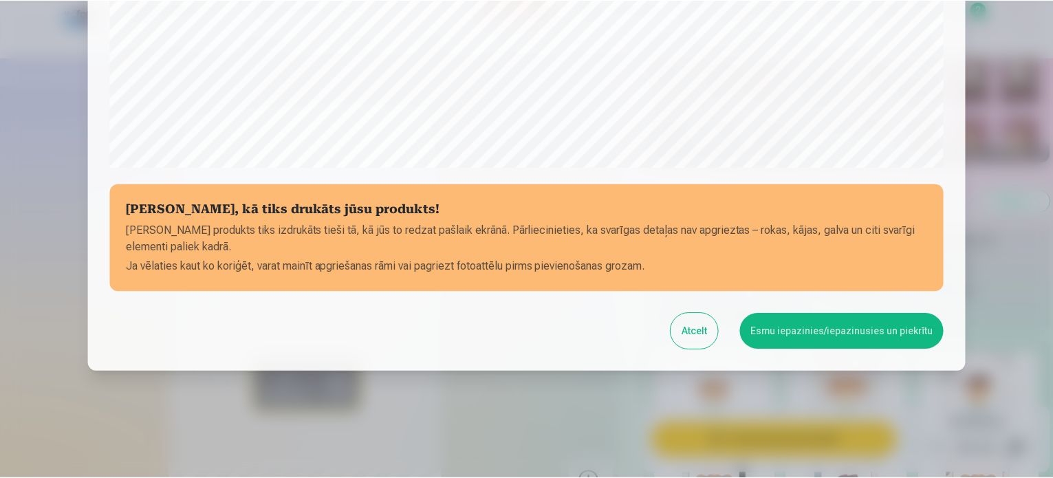
scroll to position [512, 0]
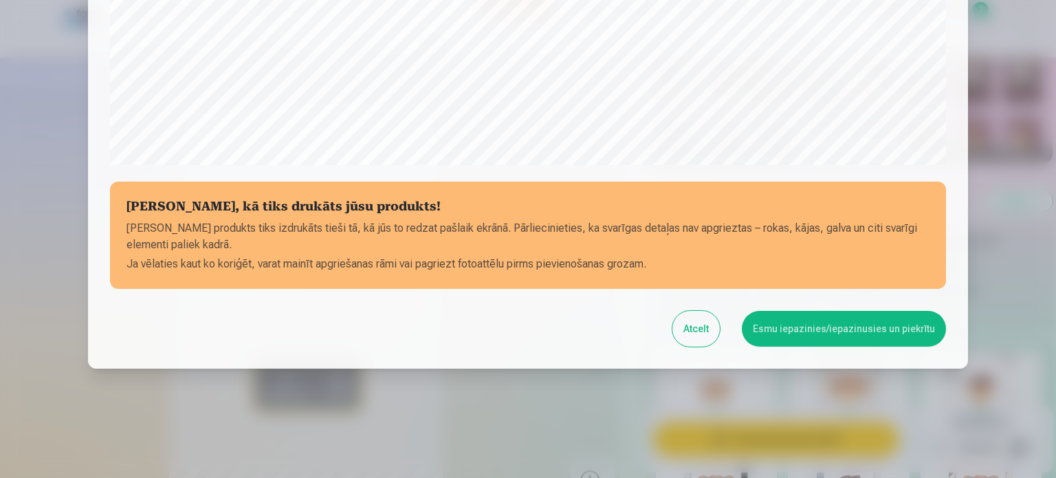
click at [846, 338] on button "Esmu iepazinies/iepazinusies un piekrītu" at bounding box center [844, 329] width 204 height 36
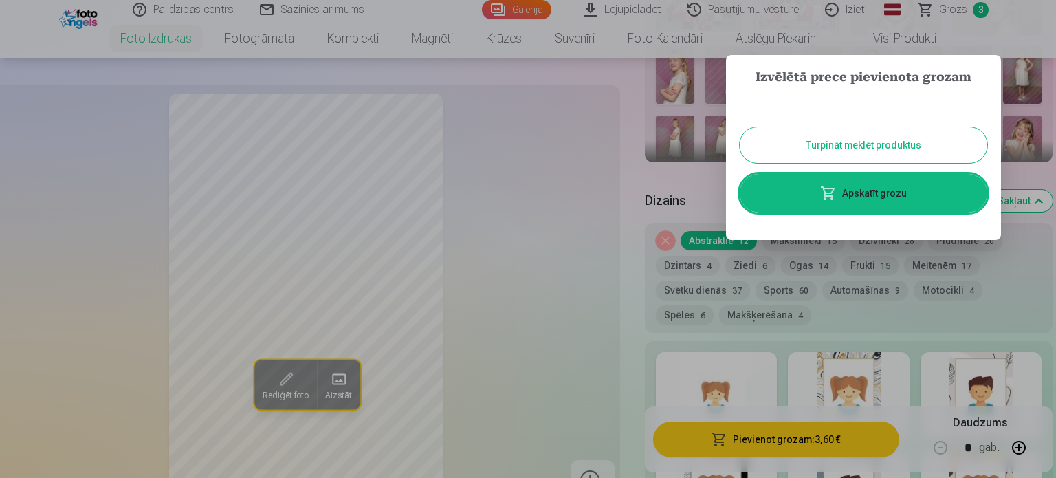
click at [843, 153] on button "Turpināt meklēt produktus" at bounding box center [864, 145] width 248 height 36
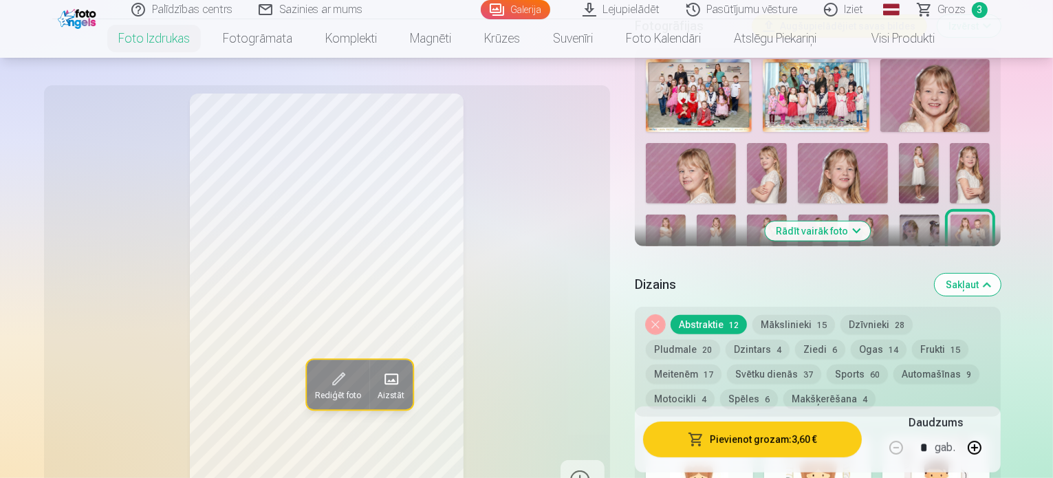
scroll to position [481, 0]
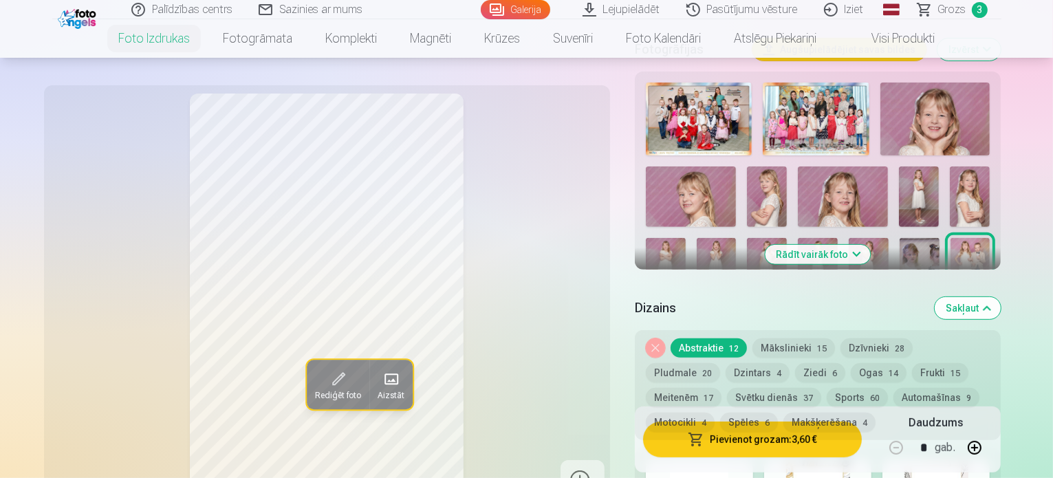
click at [686, 309] on img at bounding box center [666, 339] width 40 height 60
click at [737, 309] on img at bounding box center [717, 339] width 40 height 60
click at [788, 309] on img at bounding box center [768, 339] width 40 height 60
click at [838, 309] on img at bounding box center [819, 339] width 40 height 60
click at [788, 309] on img at bounding box center [768, 339] width 40 height 60
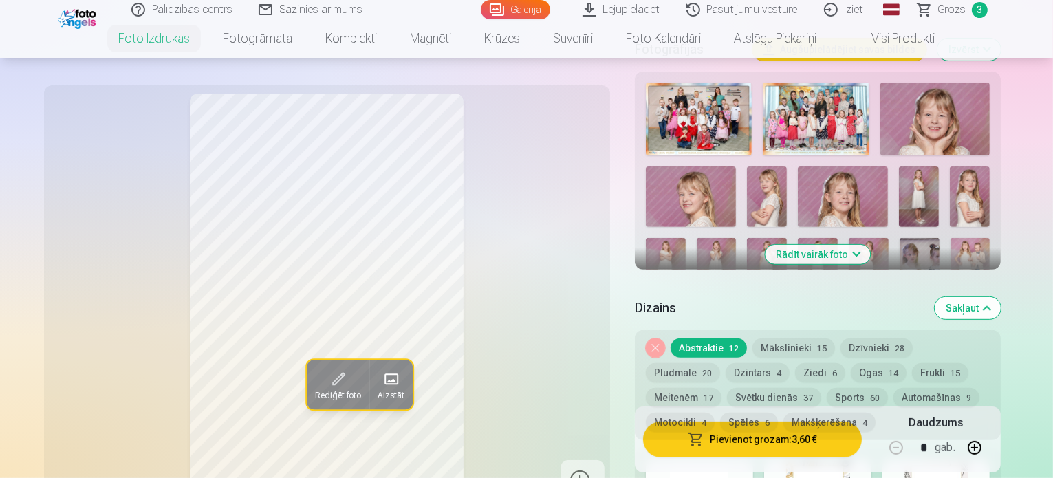
click at [737, 309] on img at bounding box center [717, 339] width 40 height 60
click at [787, 238] on img at bounding box center [767, 268] width 40 height 60
click at [788, 309] on img at bounding box center [768, 339] width 40 height 60
click at [737, 309] on img at bounding box center [717, 339] width 40 height 60
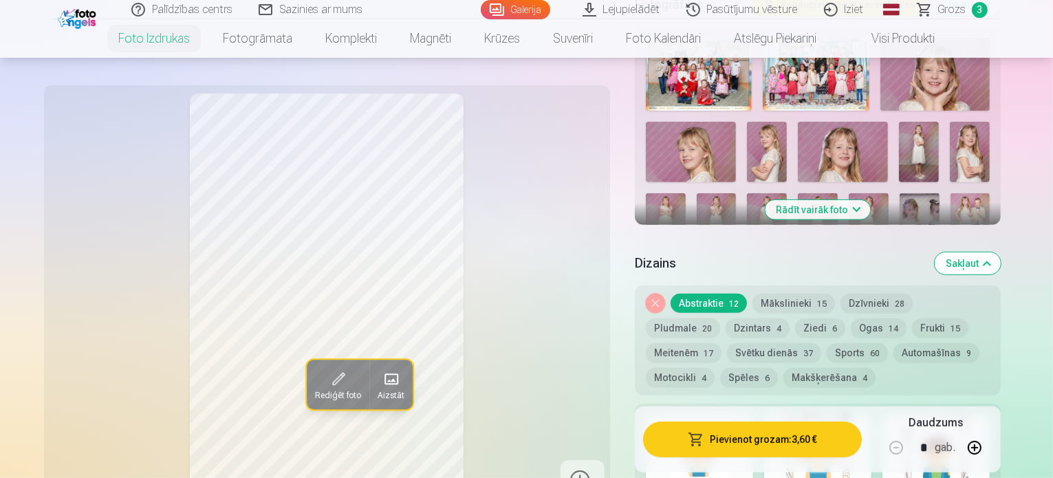
scroll to position [550, 0]
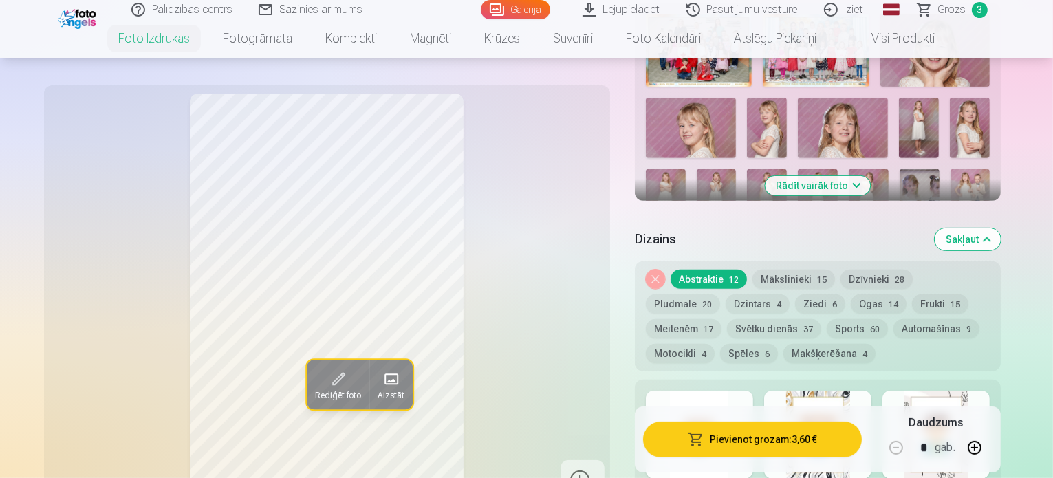
click at [838, 240] on img at bounding box center [819, 270] width 40 height 60
click at [867, 176] on button "Rādīt vairāk foto" at bounding box center [818, 185] width 105 height 19
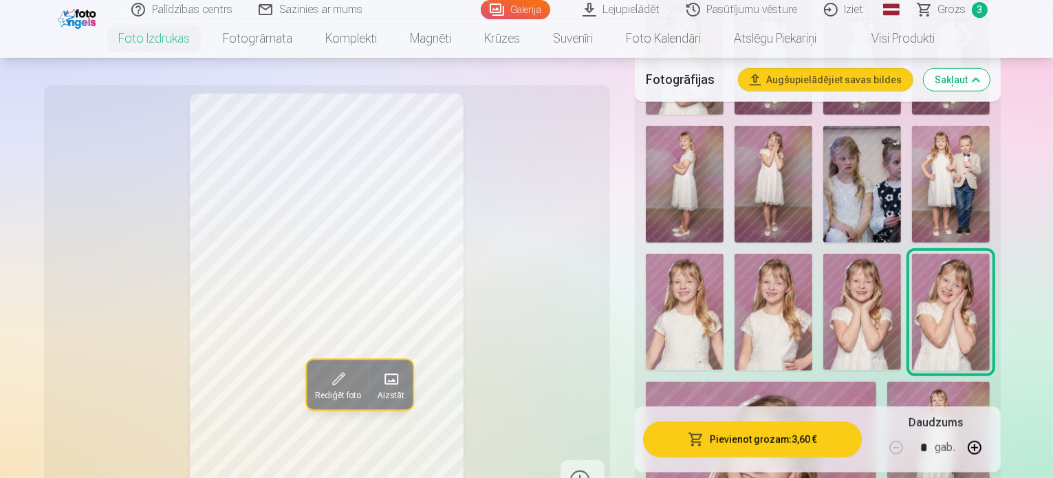
scroll to position [963, 0]
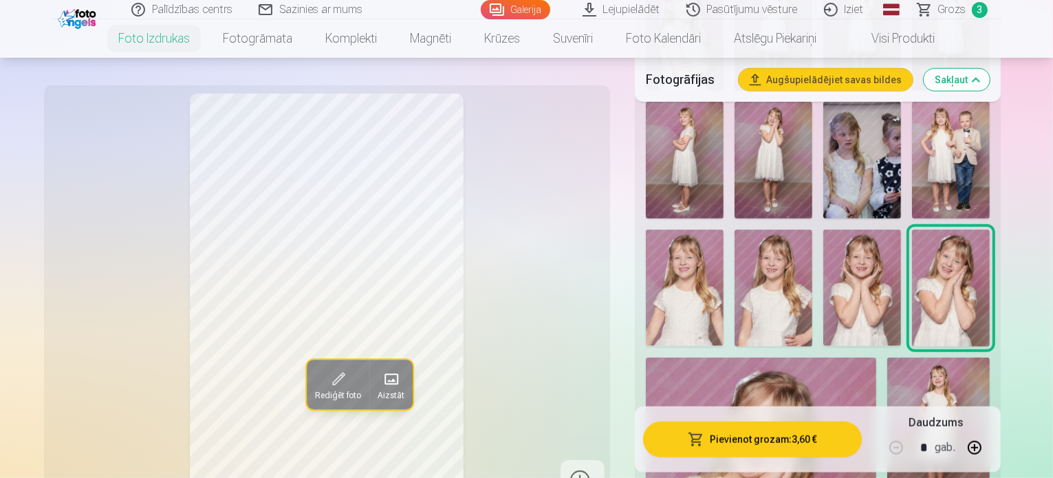
click at [887, 358] on img at bounding box center [938, 435] width 102 height 154
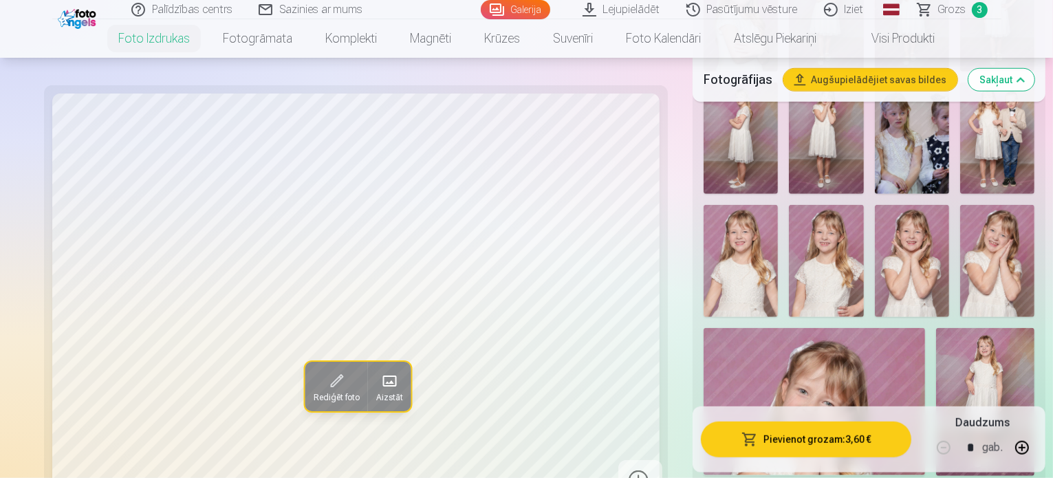
click at [936, 328] on img at bounding box center [985, 402] width 98 height 148
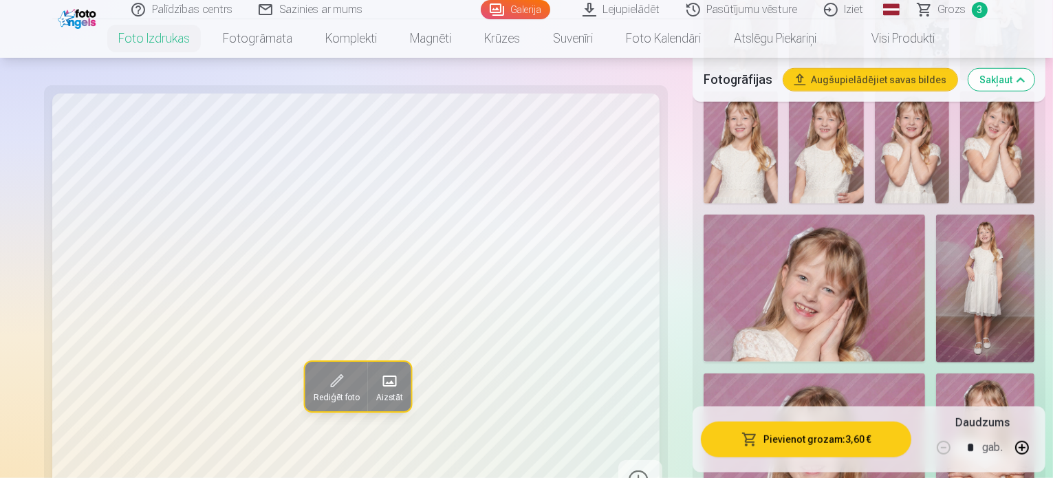
scroll to position [1100, 0]
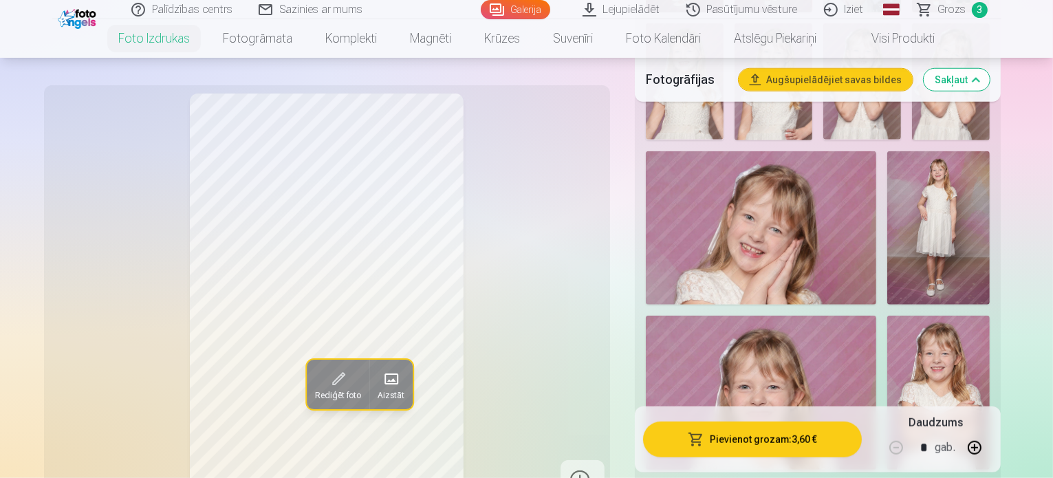
scroll to position [1238, 0]
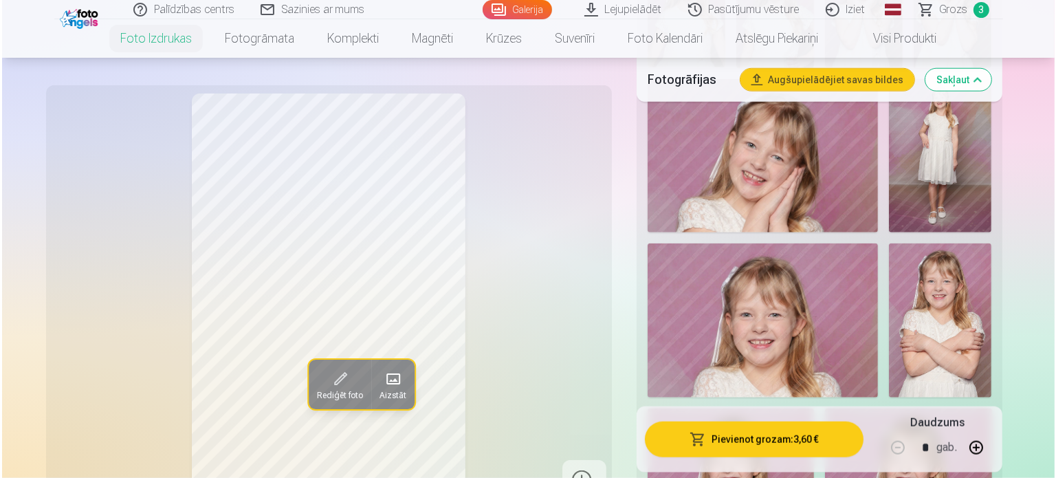
scroll to position [1307, 0]
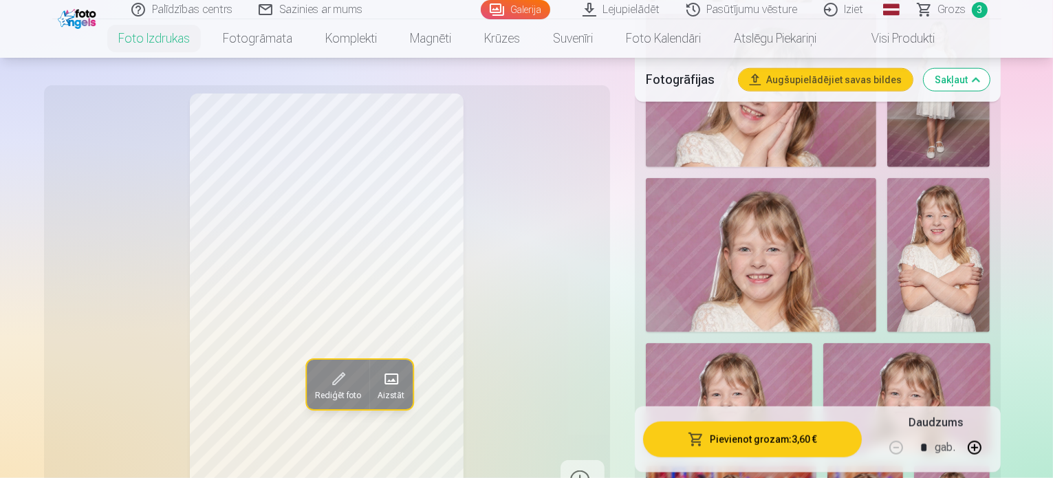
click at [807, 444] on button "Pievienot grozam : 3,60 €" at bounding box center [752, 440] width 219 height 36
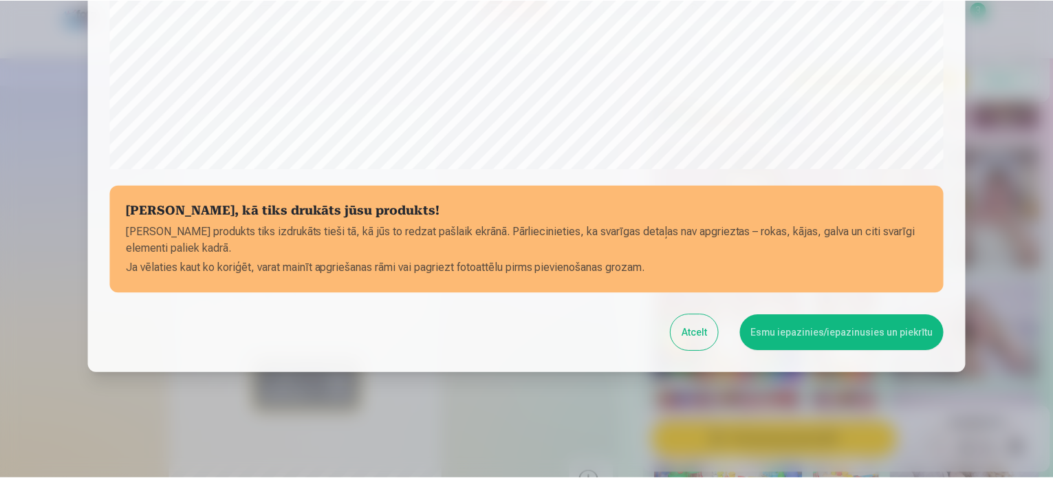
scroll to position [512, 0]
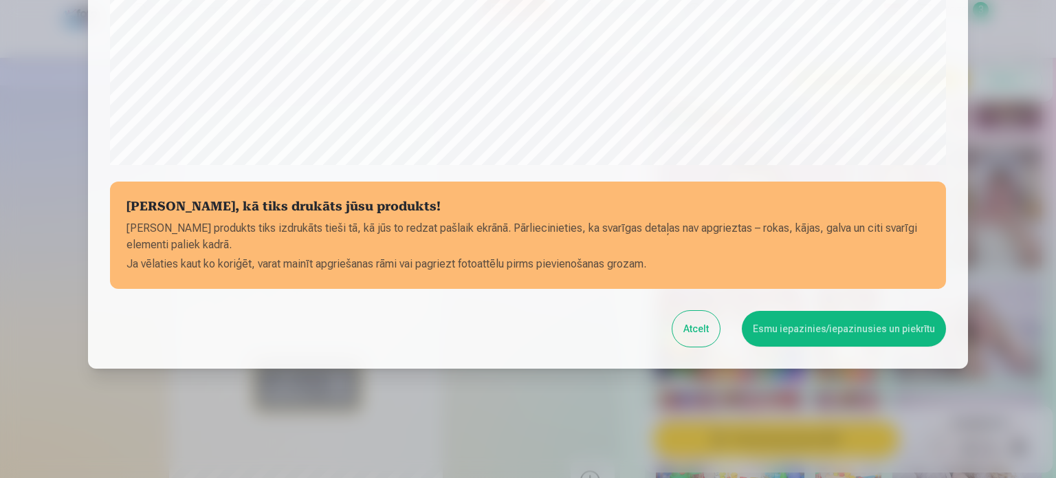
click at [875, 337] on button "Esmu iepazinies/iepazinusies un piekrītu" at bounding box center [844, 329] width 204 height 36
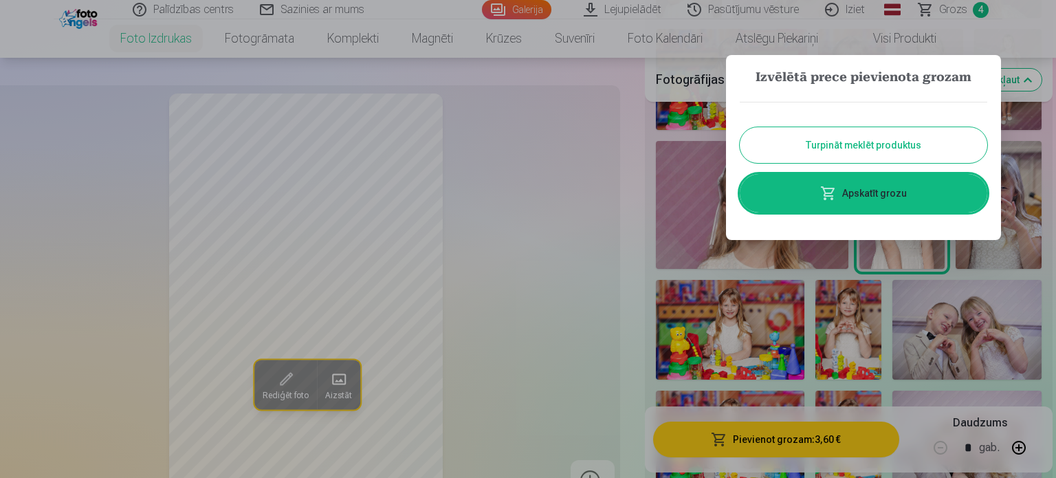
click at [881, 144] on button "Turpināt meklēt produktus" at bounding box center [864, 145] width 248 height 36
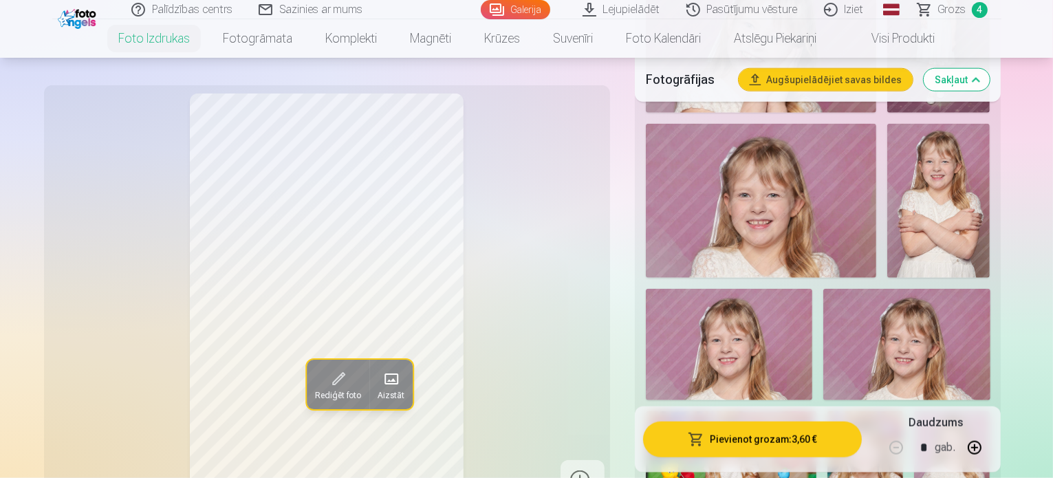
scroll to position [1444, 0]
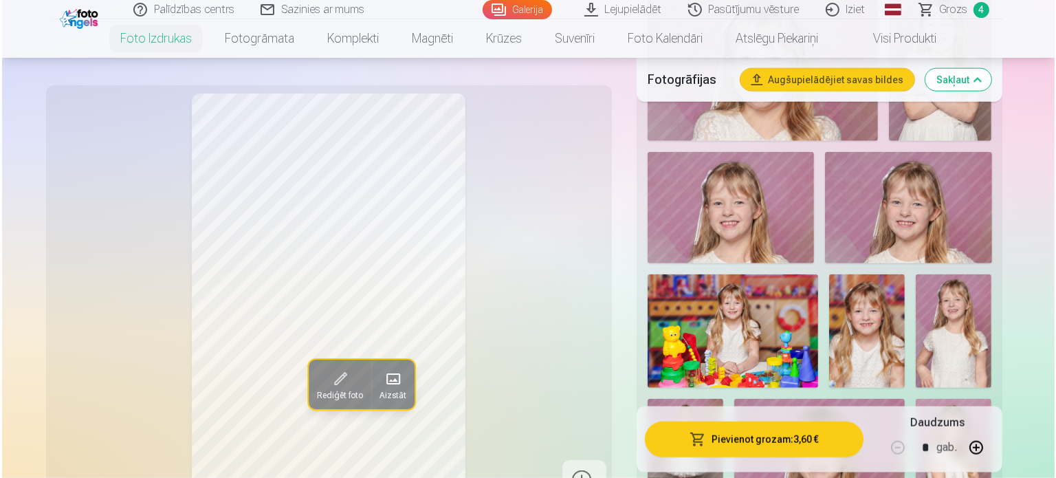
scroll to position [1582, 0]
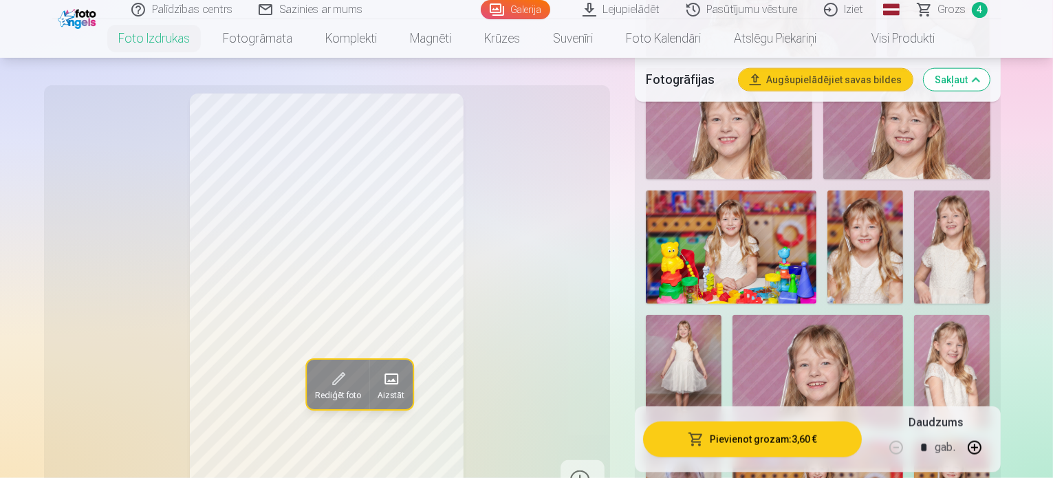
click at [851, 442] on button "Pievienot grozam : 3,60 €" at bounding box center [752, 440] width 219 height 36
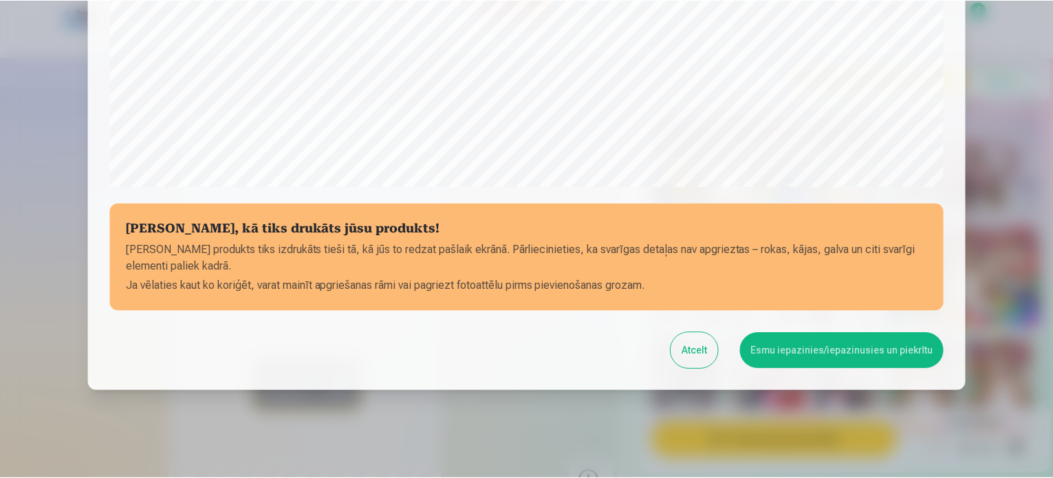
scroll to position [512, 0]
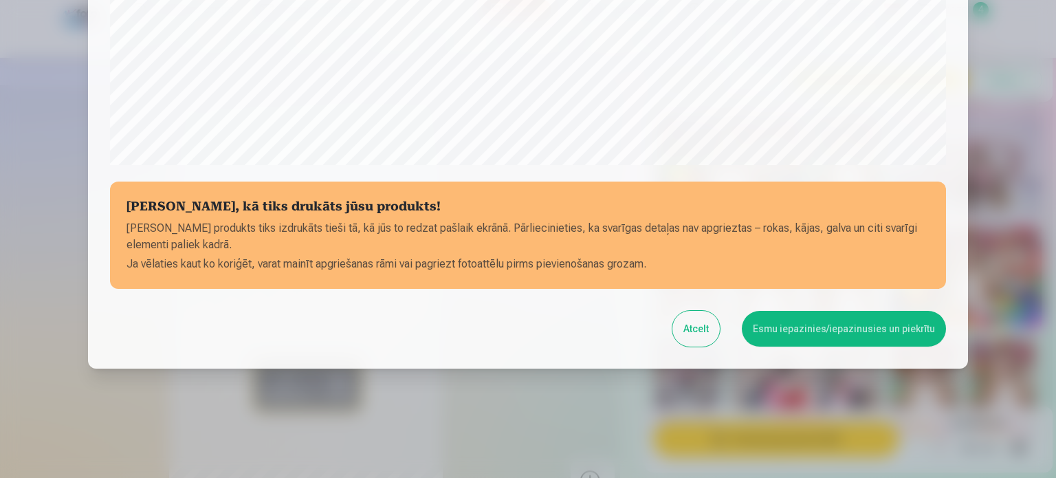
click at [855, 318] on button "Esmu iepazinies/iepazinusies un piekrītu" at bounding box center [844, 329] width 204 height 36
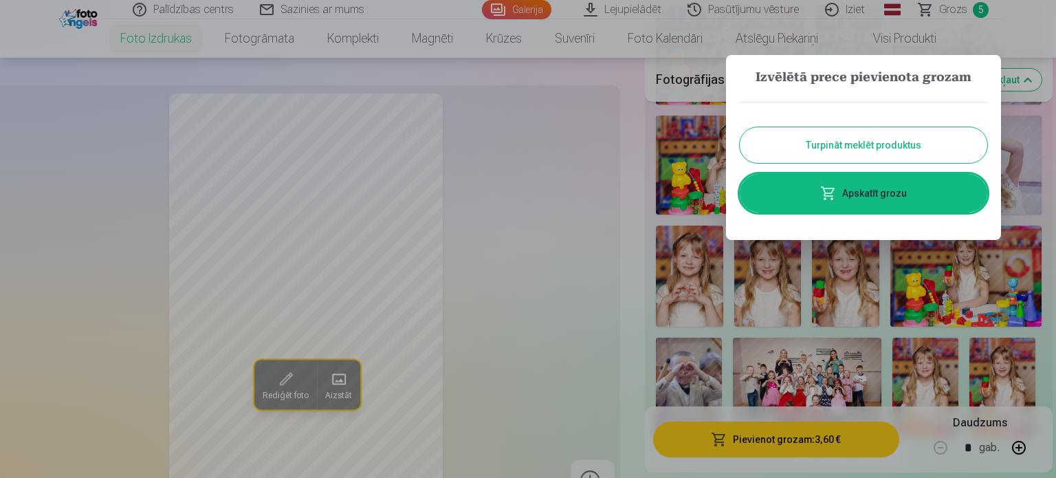
click at [880, 157] on button "Turpināt meklēt produktus" at bounding box center [864, 145] width 248 height 36
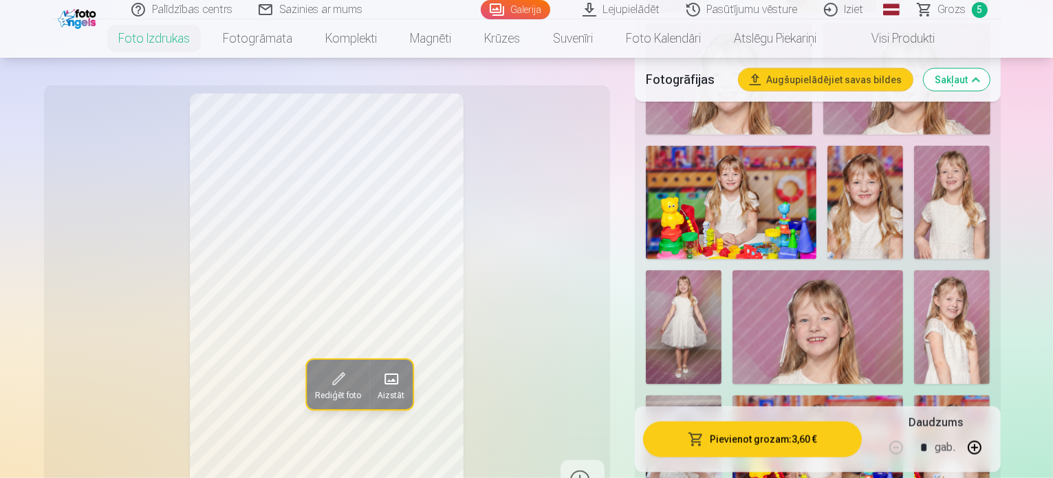
scroll to position [1651, 0]
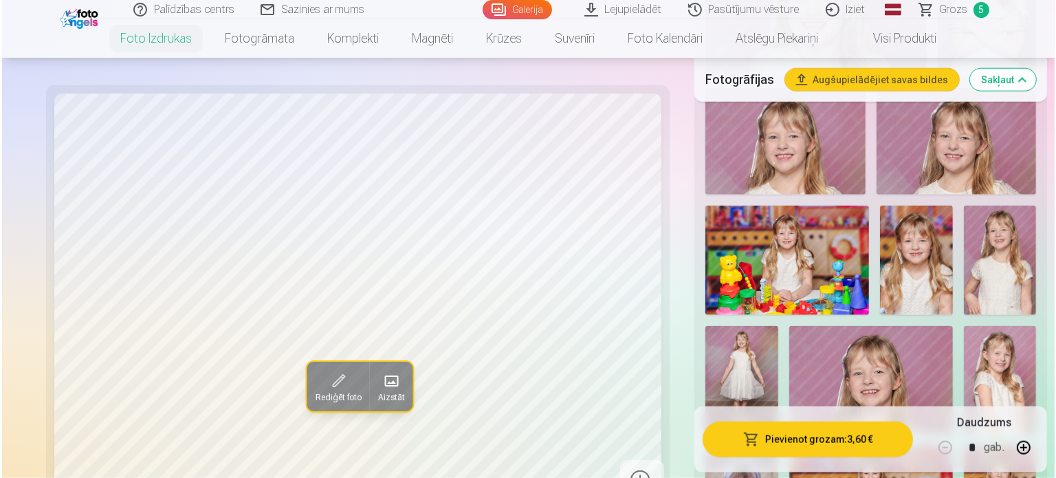
scroll to position [1513, 0]
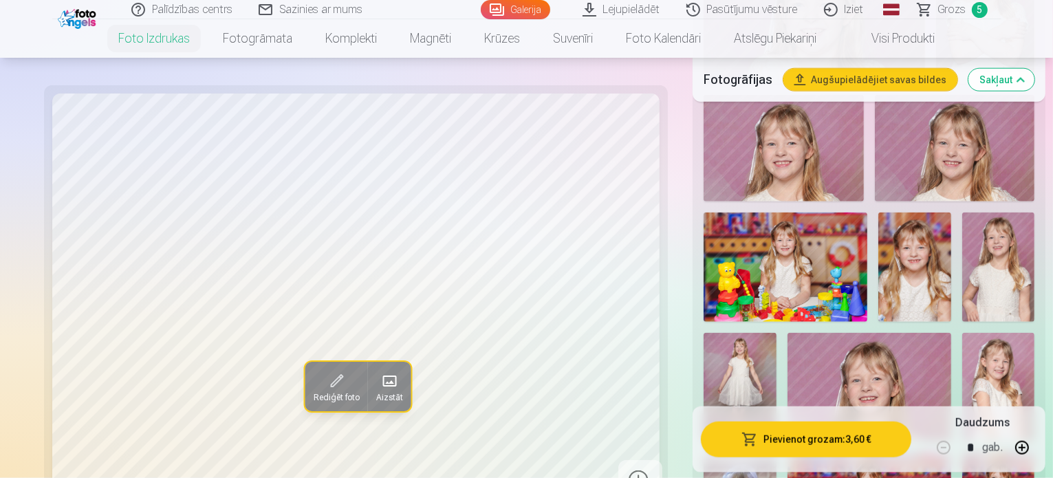
click at [826, 448] on button "Pievienot grozam : 3,60 €" at bounding box center [806, 440] width 210 height 36
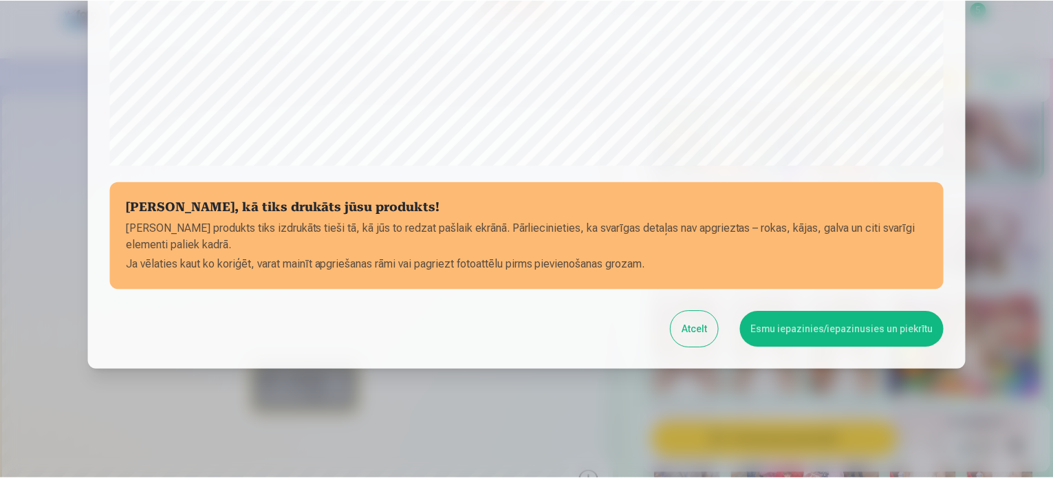
scroll to position [512, 0]
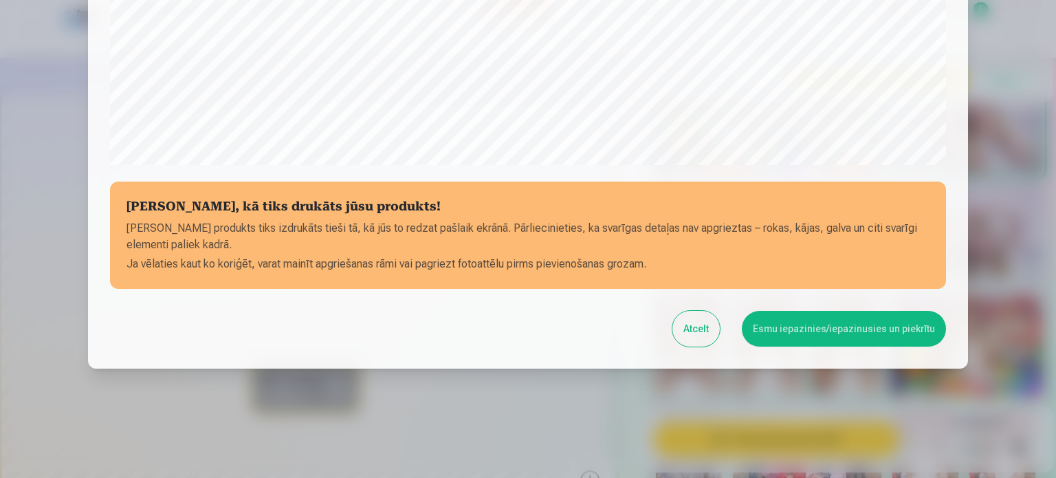
click at [823, 331] on button "Esmu iepazinies/iepazinusies un piekrītu" at bounding box center [844, 329] width 204 height 36
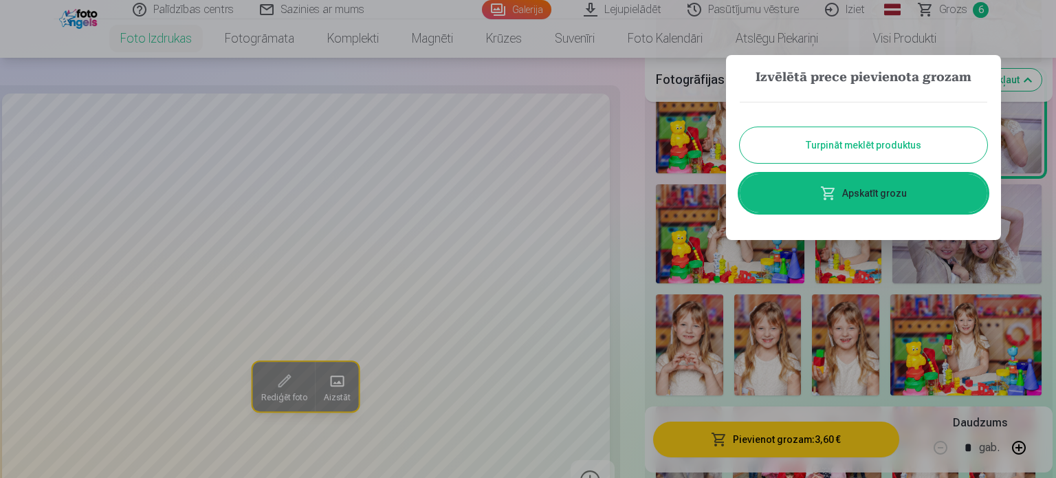
click at [847, 151] on button "Turpināt meklēt produktus" at bounding box center [864, 145] width 248 height 36
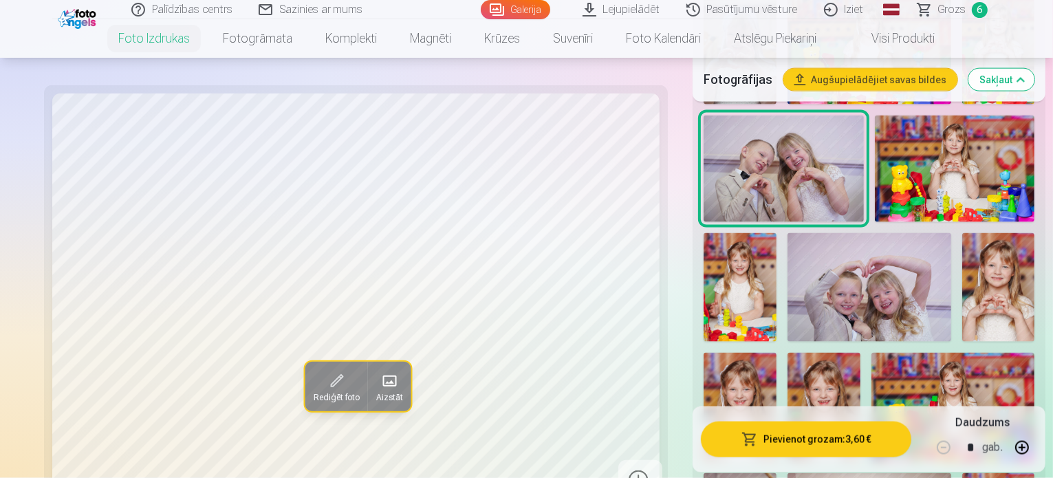
scroll to position [1995, 0]
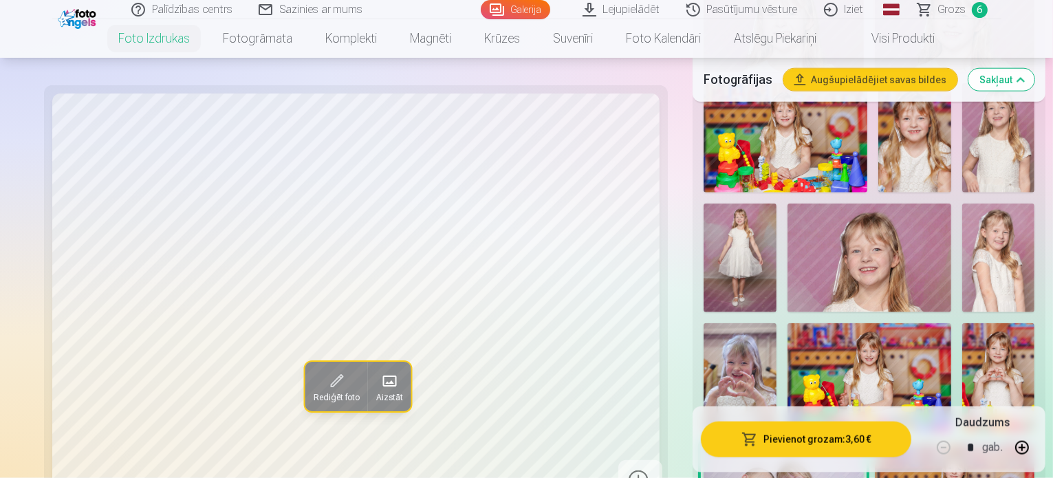
scroll to position [1307, 0]
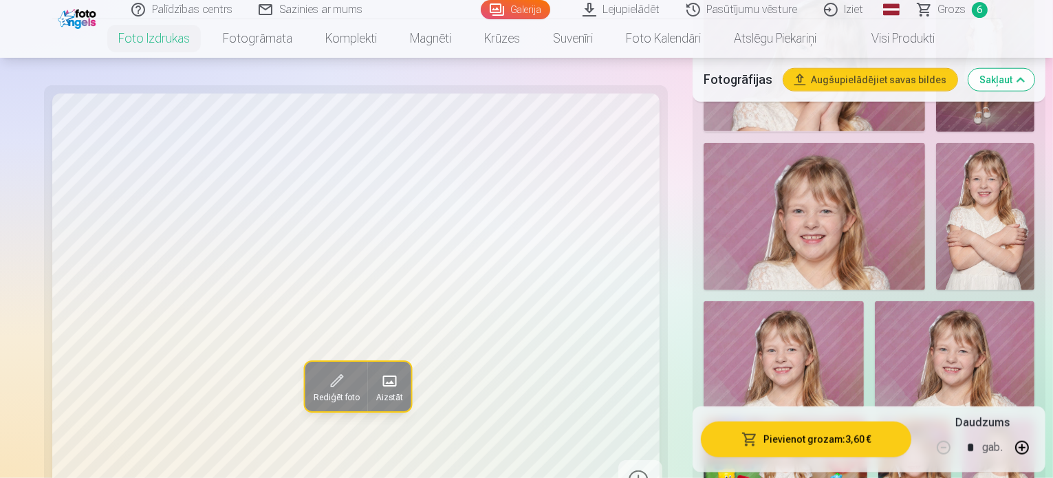
drag, startPoint x: 968, startPoint y: 10, endPoint x: 968, endPoint y: 31, distance: 20.6
click at [968, 12] on link "Grozs 6" at bounding box center [953, 9] width 96 height 19
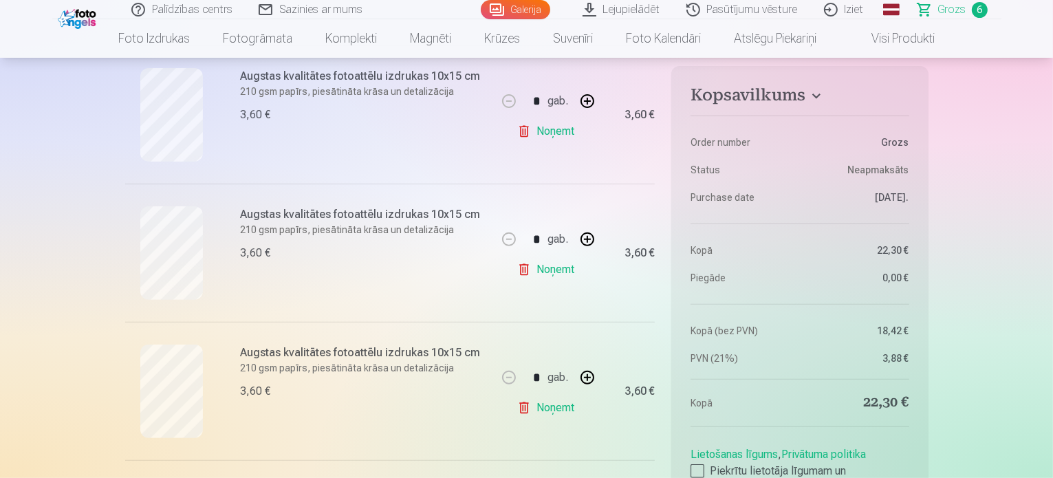
scroll to position [413, 0]
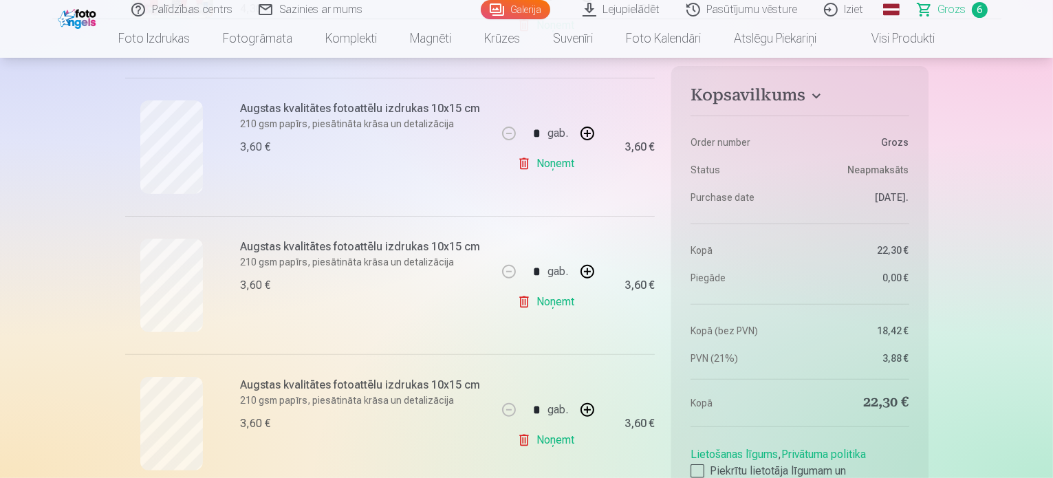
click at [561, 161] on link "Noņemt" at bounding box center [548, 164] width 63 height 28
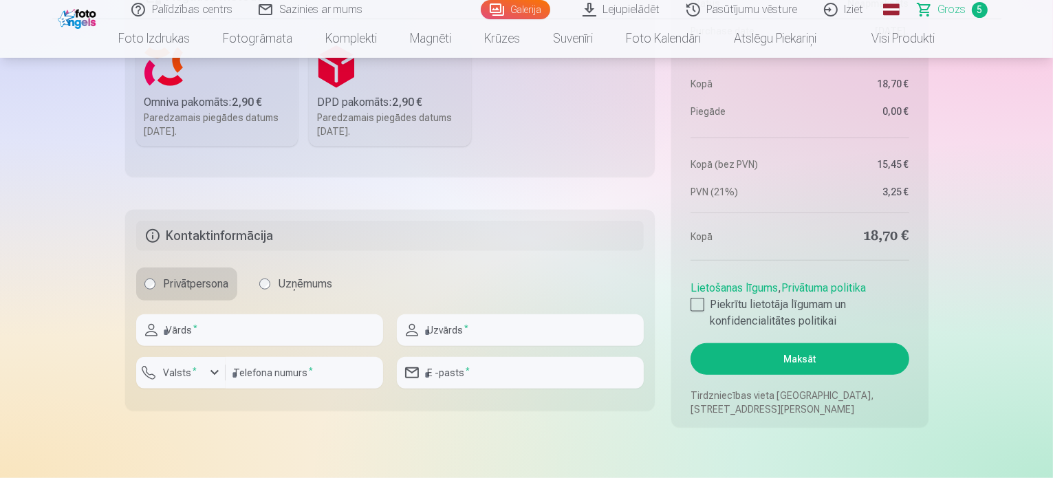
scroll to position [1100, 0]
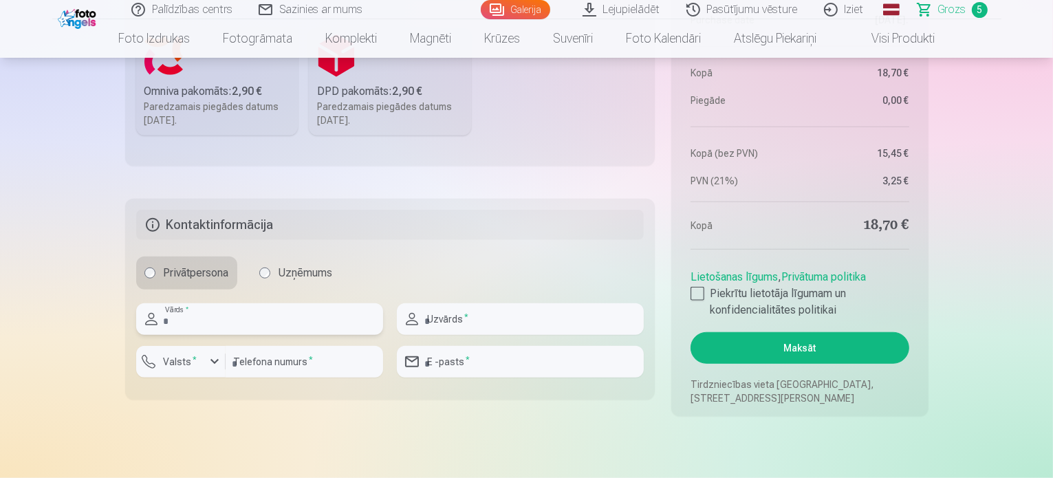
click at [314, 310] on input "text" at bounding box center [259, 319] width 247 height 32
type input "*****"
click at [486, 316] on input "text" at bounding box center [520, 319] width 247 height 32
type input "*******"
click at [218, 362] on div "button" at bounding box center [214, 362] width 17 height 17
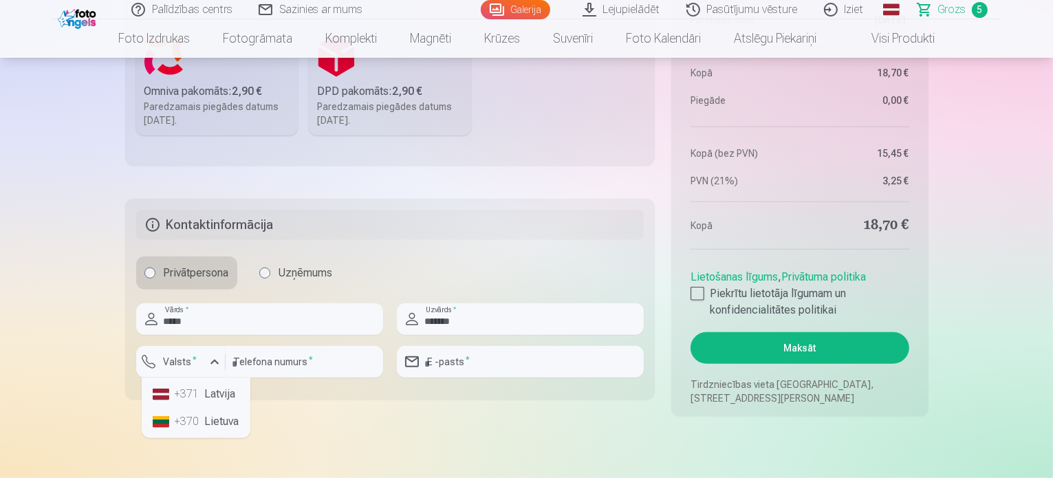
click at [237, 395] on li "+371 Latvija" at bounding box center [196, 394] width 98 height 28
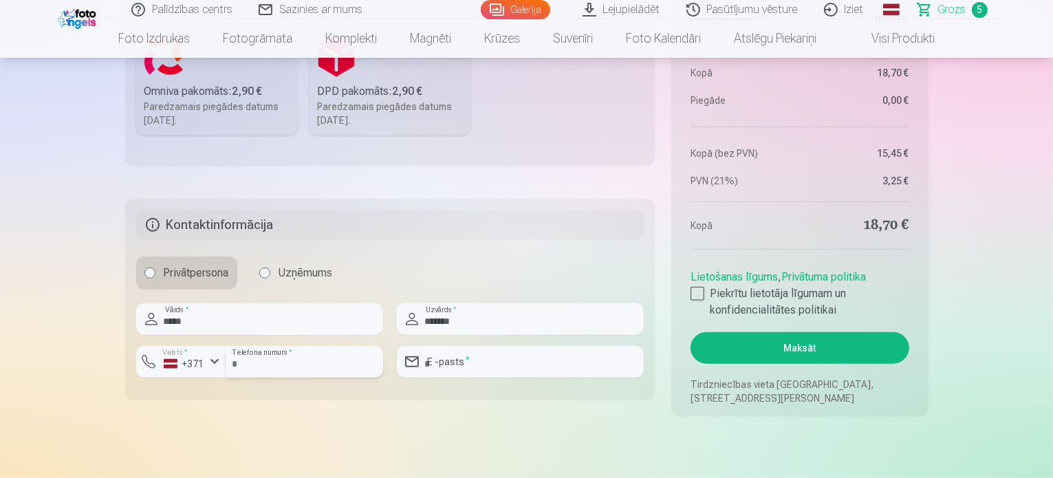
click at [259, 371] on input "number" at bounding box center [305, 362] width 158 height 32
type input "********"
click at [431, 365] on input "email" at bounding box center [520, 362] width 247 height 32
type input "**********"
click at [699, 291] on div at bounding box center [698, 294] width 14 height 14
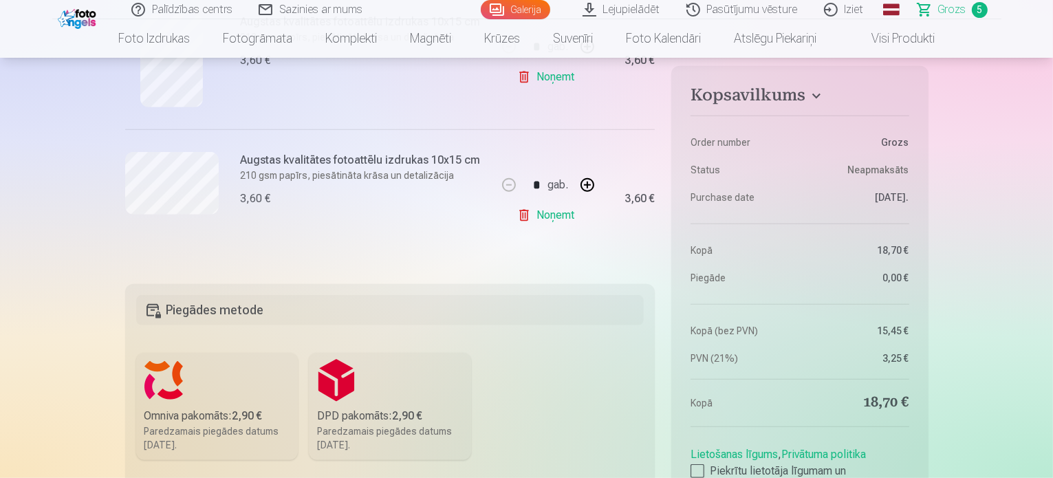
scroll to position [963, 0]
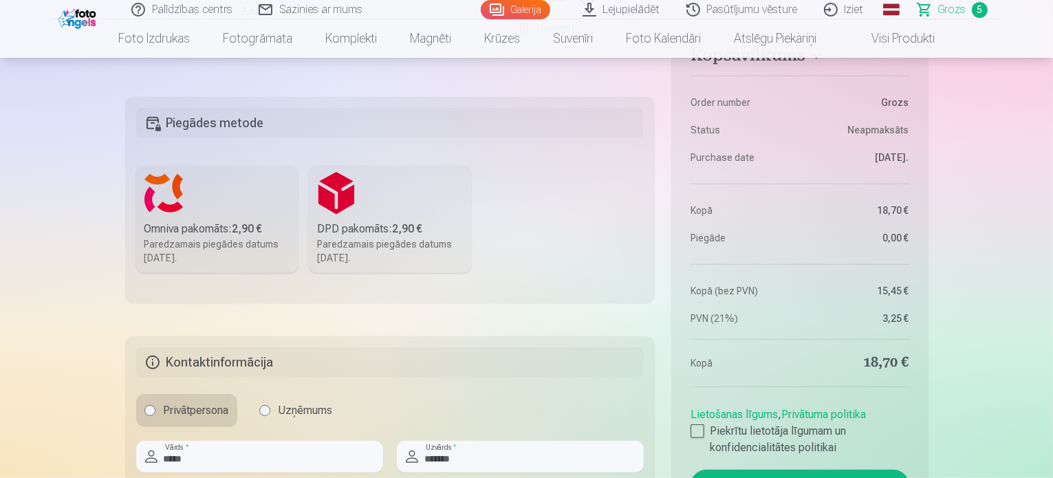
click at [239, 222] on b "2,90 €" at bounding box center [247, 228] width 30 height 13
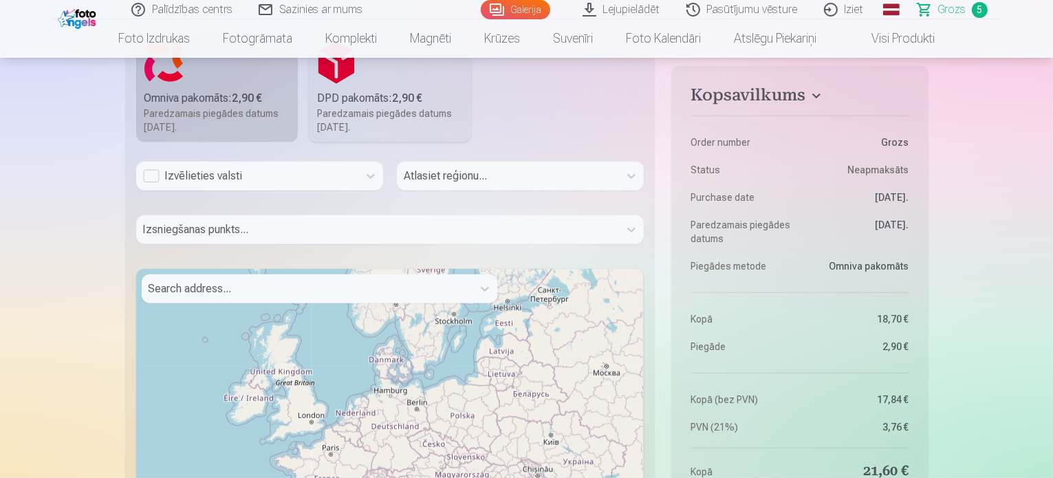
scroll to position [1100, 0]
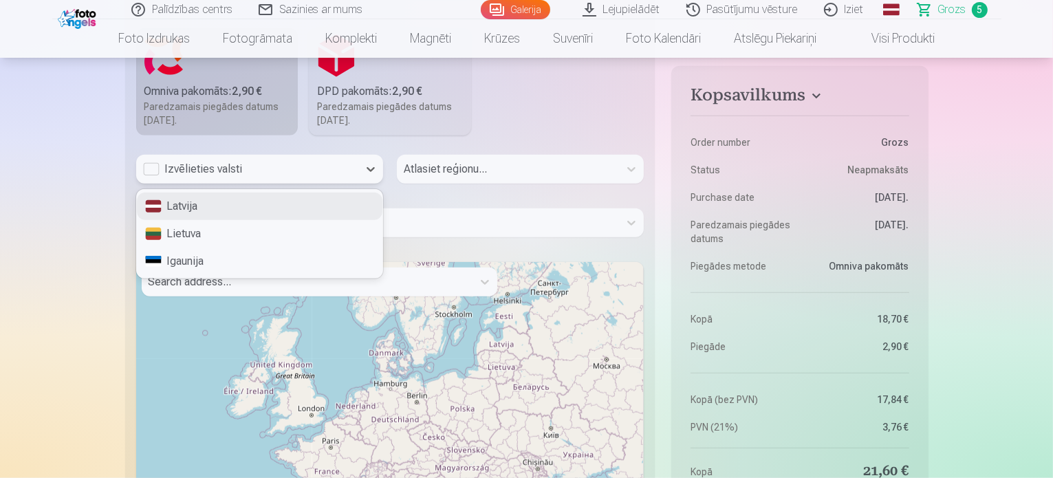
click at [259, 173] on div "Izvēlieties valsti" at bounding box center [247, 169] width 208 height 17
click at [248, 203] on div "Latvija" at bounding box center [260, 207] width 246 height 28
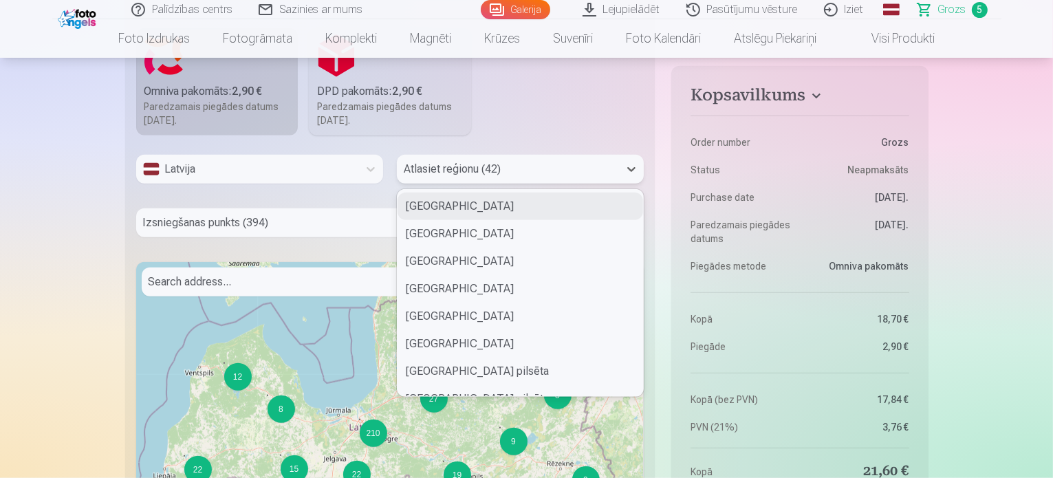
click at [450, 176] on div at bounding box center [508, 169] width 208 height 19
type input "*"
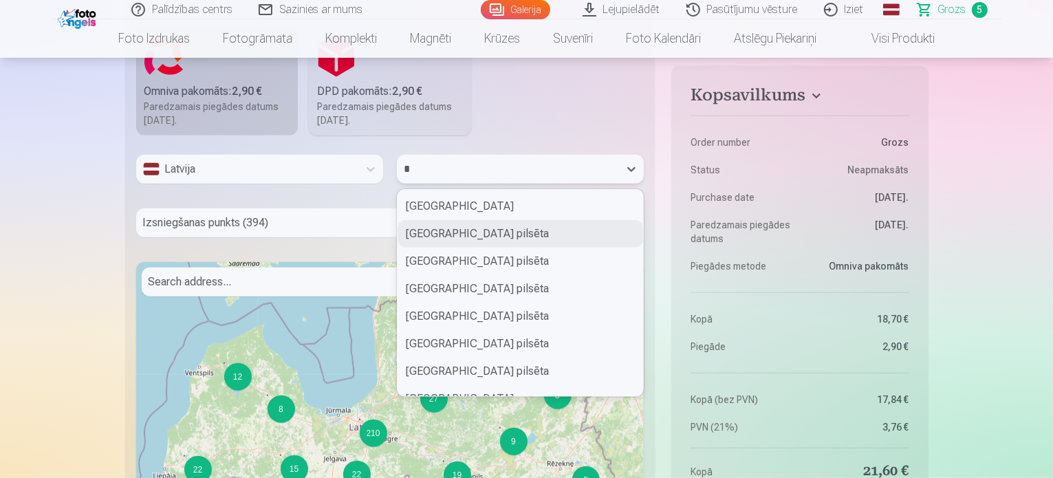
scroll to position [69, 0]
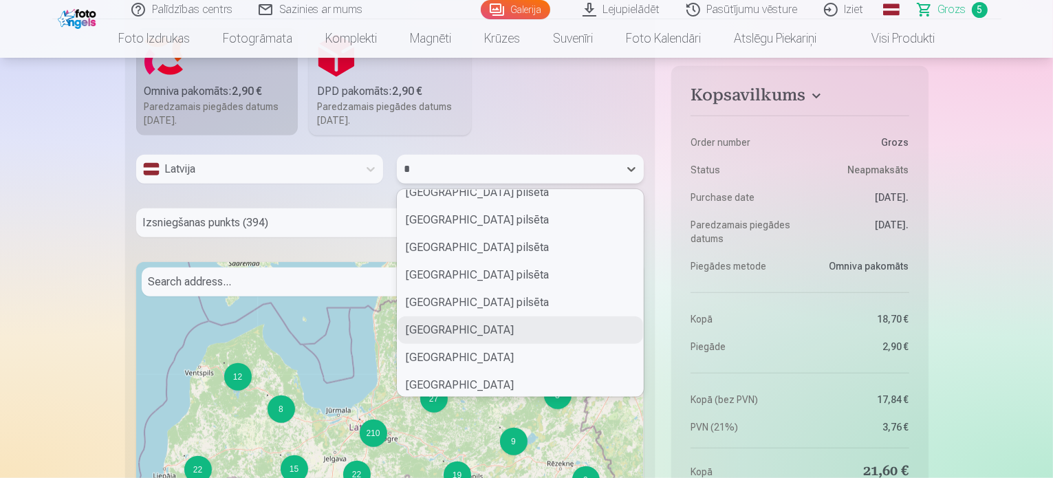
click at [473, 326] on div "[GEOGRAPHIC_DATA]" at bounding box center [521, 330] width 246 height 28
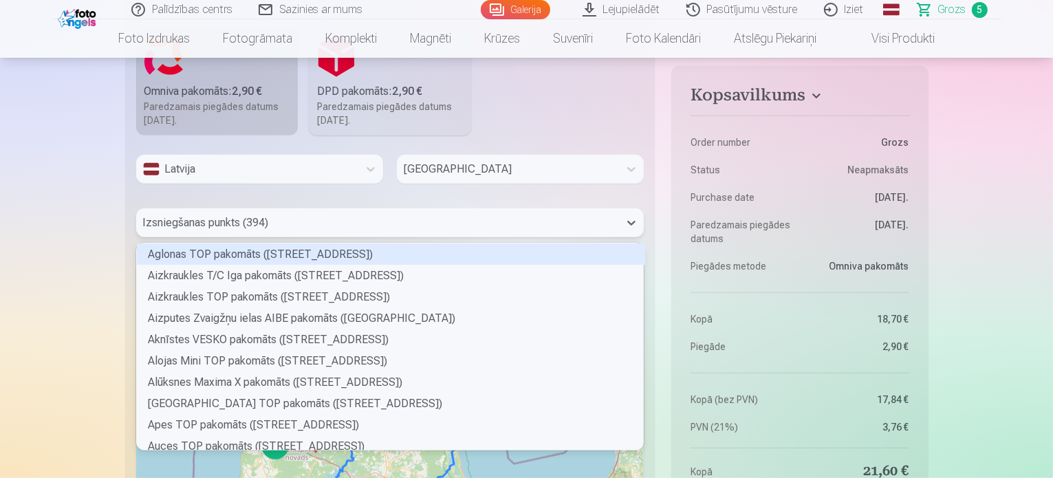
click at [382, 224] on div at bounding box center [378, 222] width 470 height 19
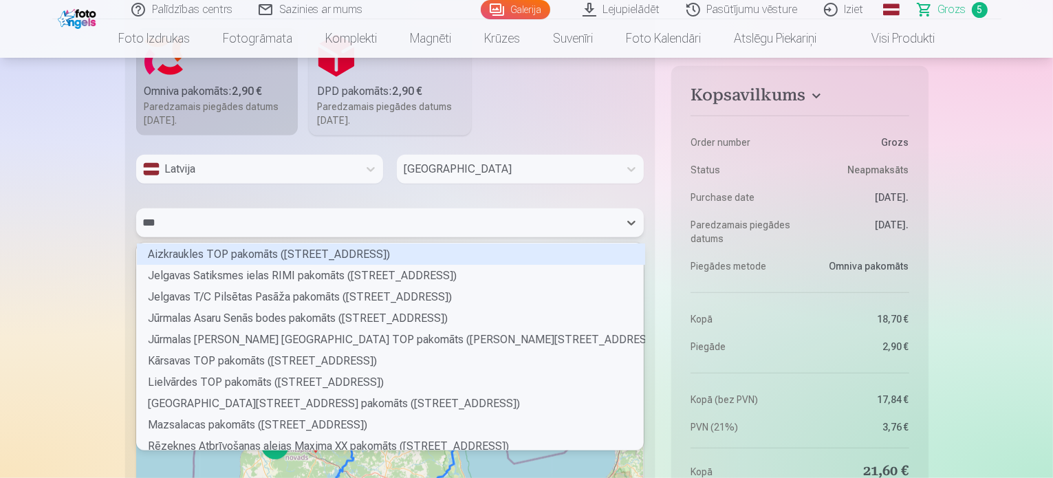
scroll to position [18, 503]
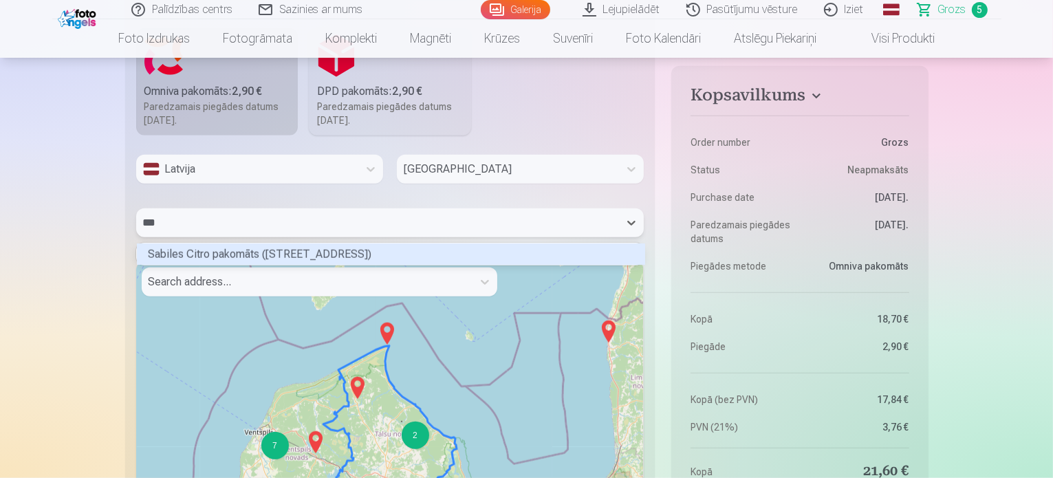
type input "****"
click at [376, 257] on div "Sabiles Citro pakomāts ([STREET_ADDRESS])" at bounding box center [391, 253] width 508 height 21
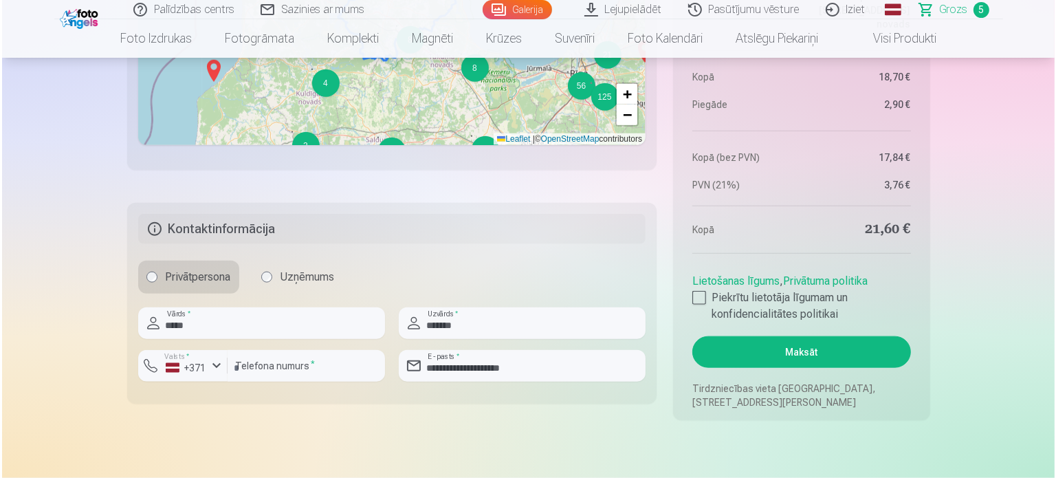
scroll to position [1582, 0]
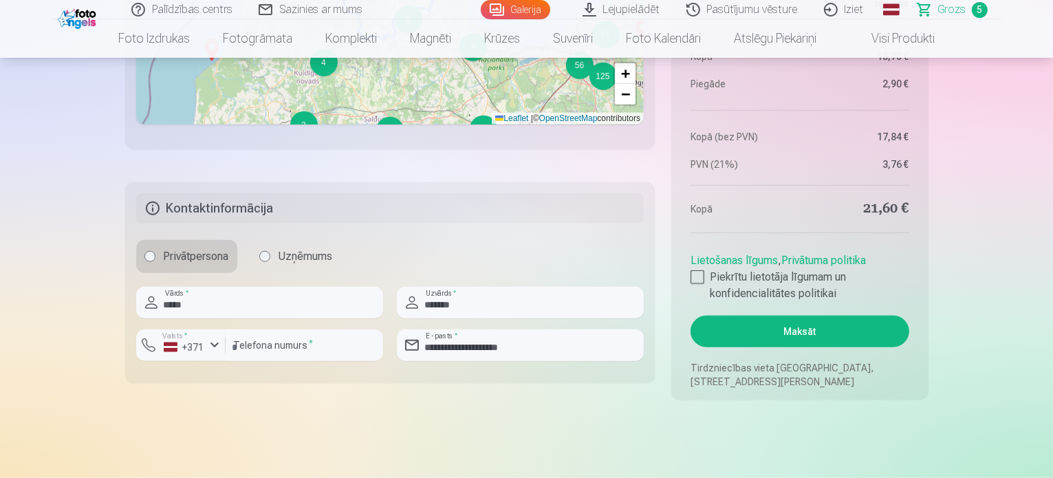
click at [834, 325] on button "Maksāt" at bounding box center [800, 332] width 218 height 32
